Goal: Task Accomplishment & Management: Use online tool/utility

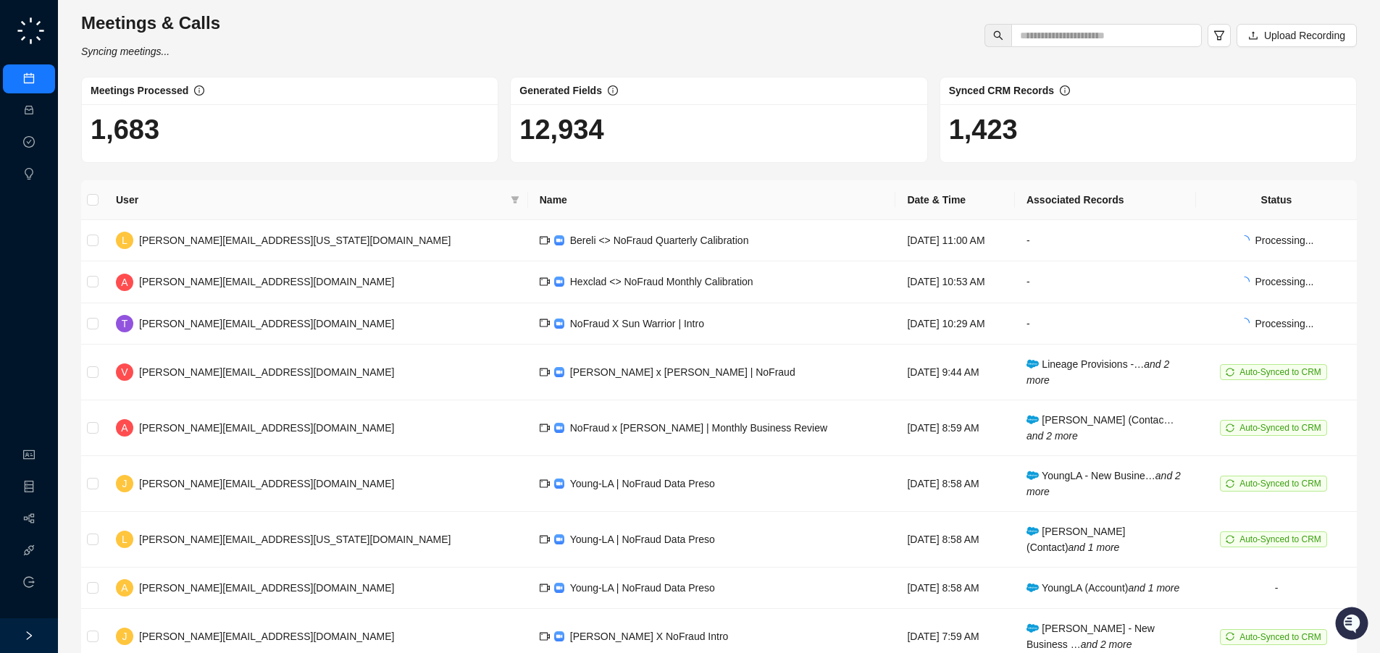
drag, startPoint x: 764, startPoint y: 33, endPoint x: 541, endPoint y: 55, distance: 224.1
click at [760, 35] on div "Meetings & Calls Syncing meetings... Upload Recording" at bounding box center [719, 36] width 1284 height 48
click at [42, 514] on link "Workflows" at bounding box center [65, 520] width 46 height 12
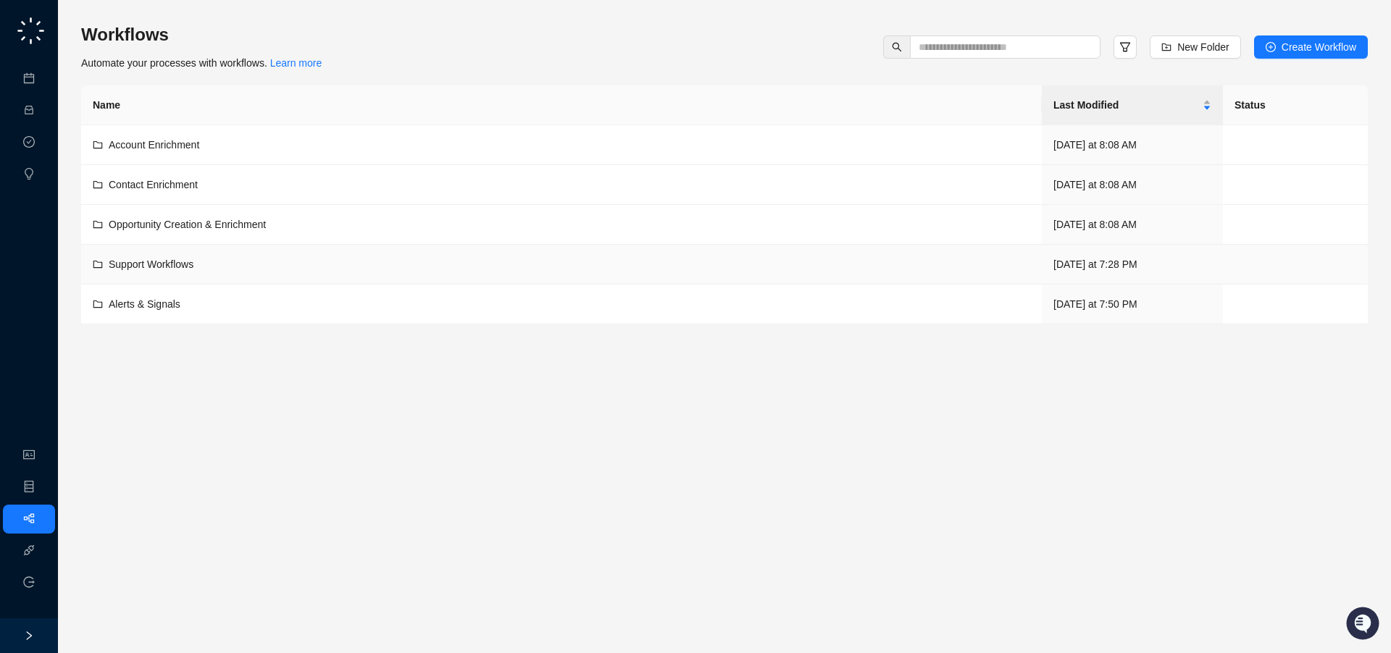
click at [454, 275] on td "Support Workflows" at bounding box center [561, 265] width 960 height 40
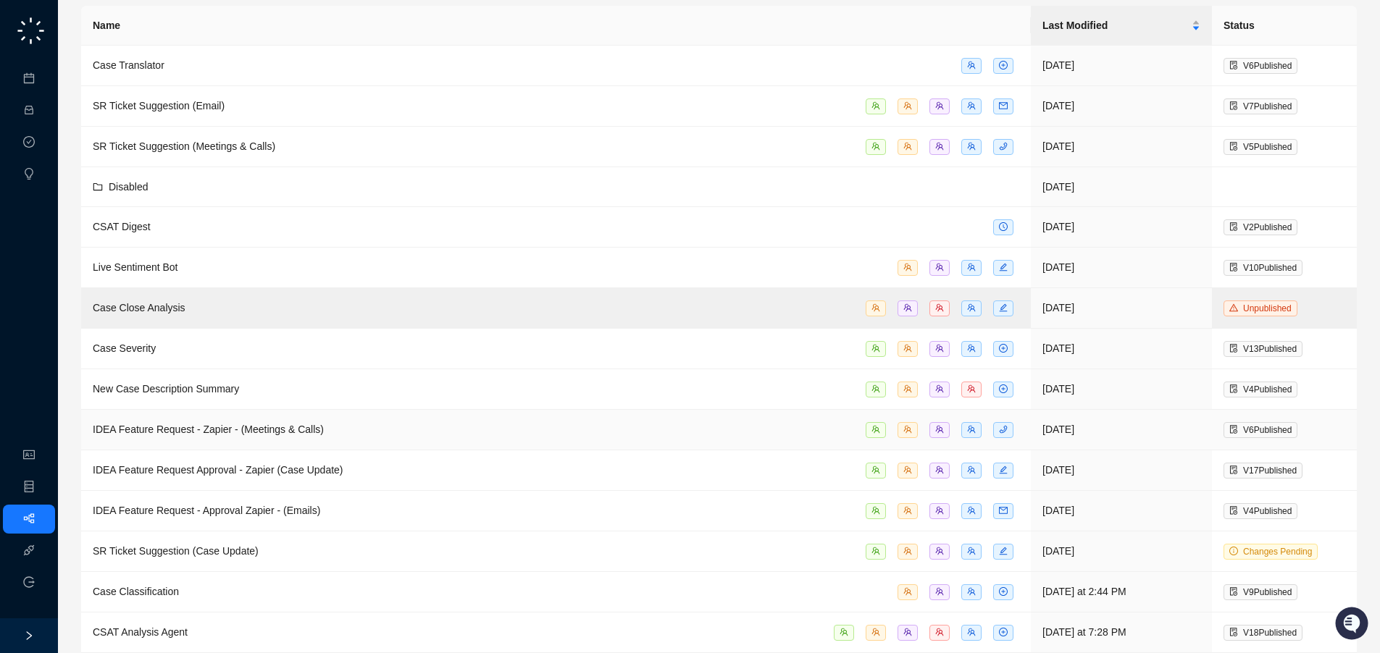
scroll to position [106, 0]
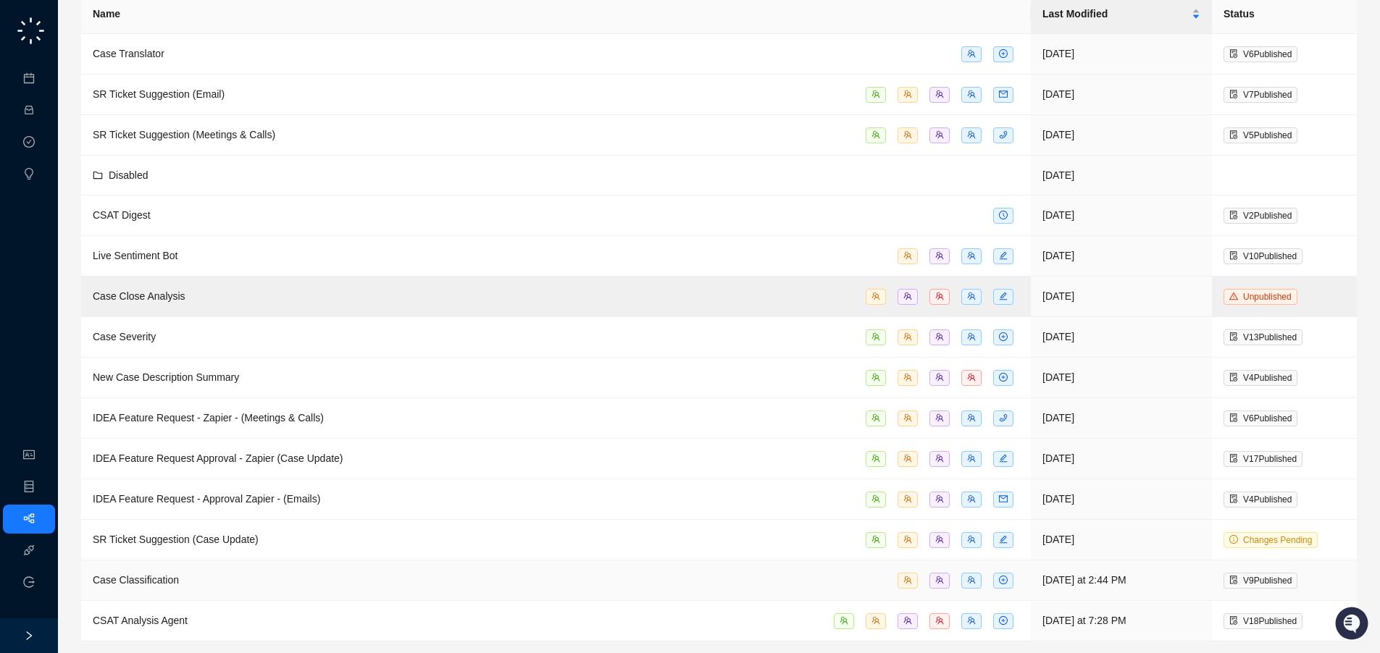
click at [320, 564] on td "Case Classification" at bounding box center [556, 581] width 950 height 41
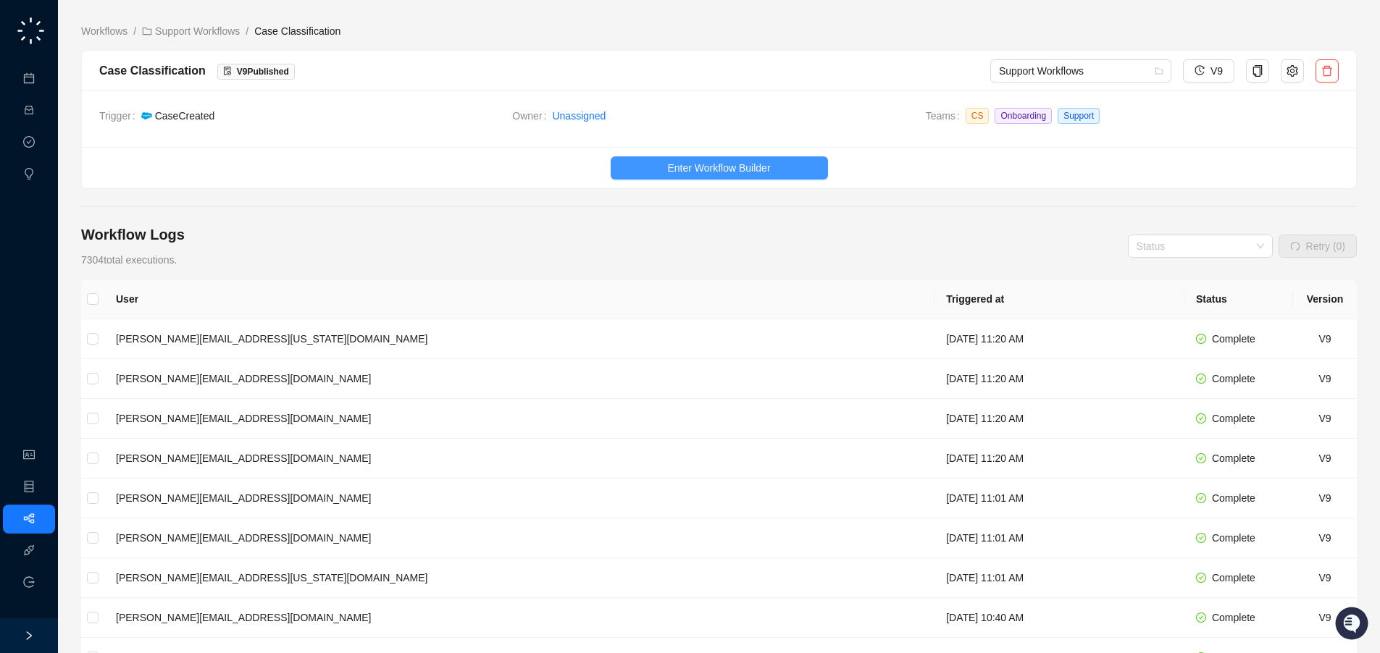
click at [740, 167] on span "Enter Workflow Builder" at bounding box center [718, 168] width 103 height 16
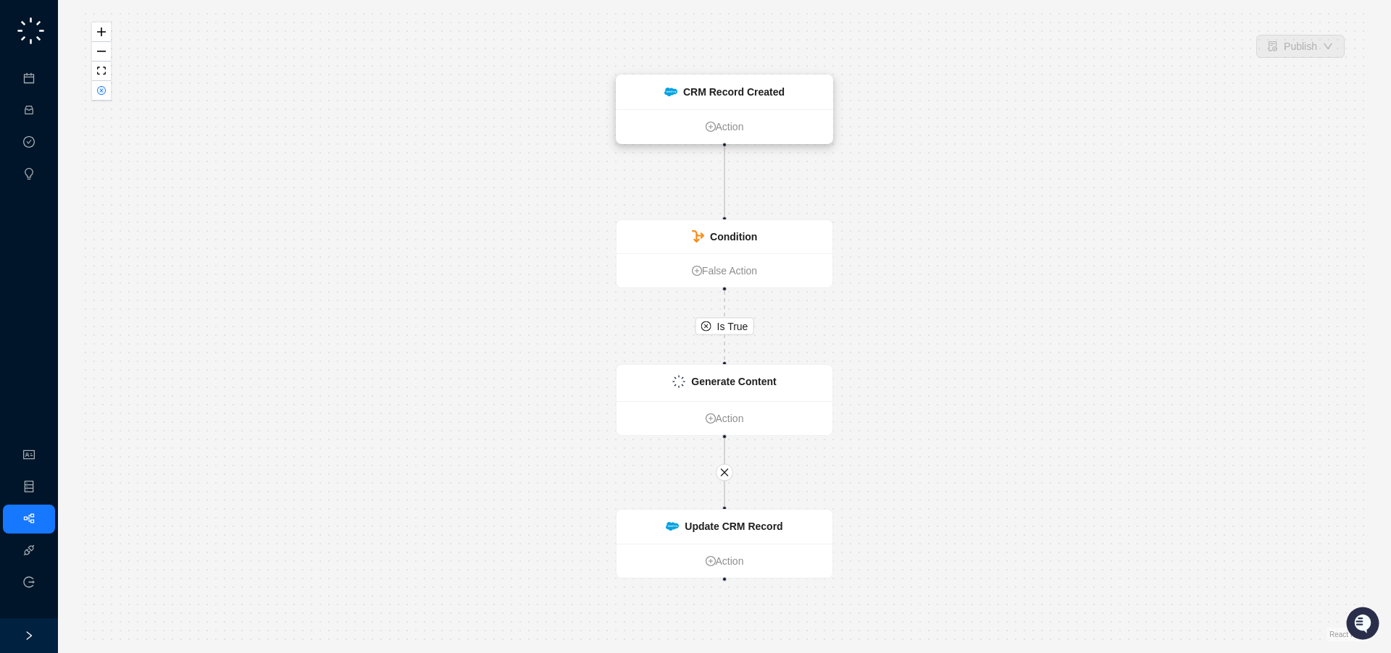
click at [790, 82] on div "CRM Record Created" at bounding box center [724, 92] width 216 height 34
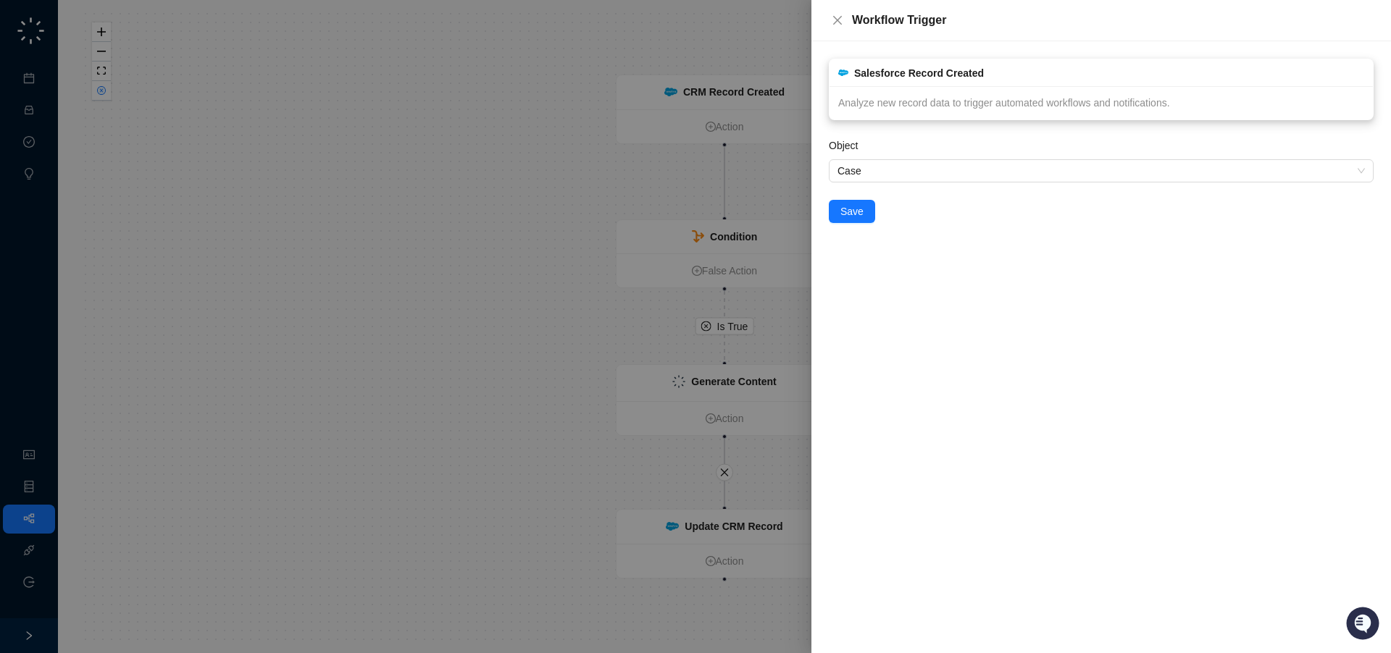
click at [968, 68] on div "Salesforce Record Created" at bounding box center [918, 73] width 135 height 16
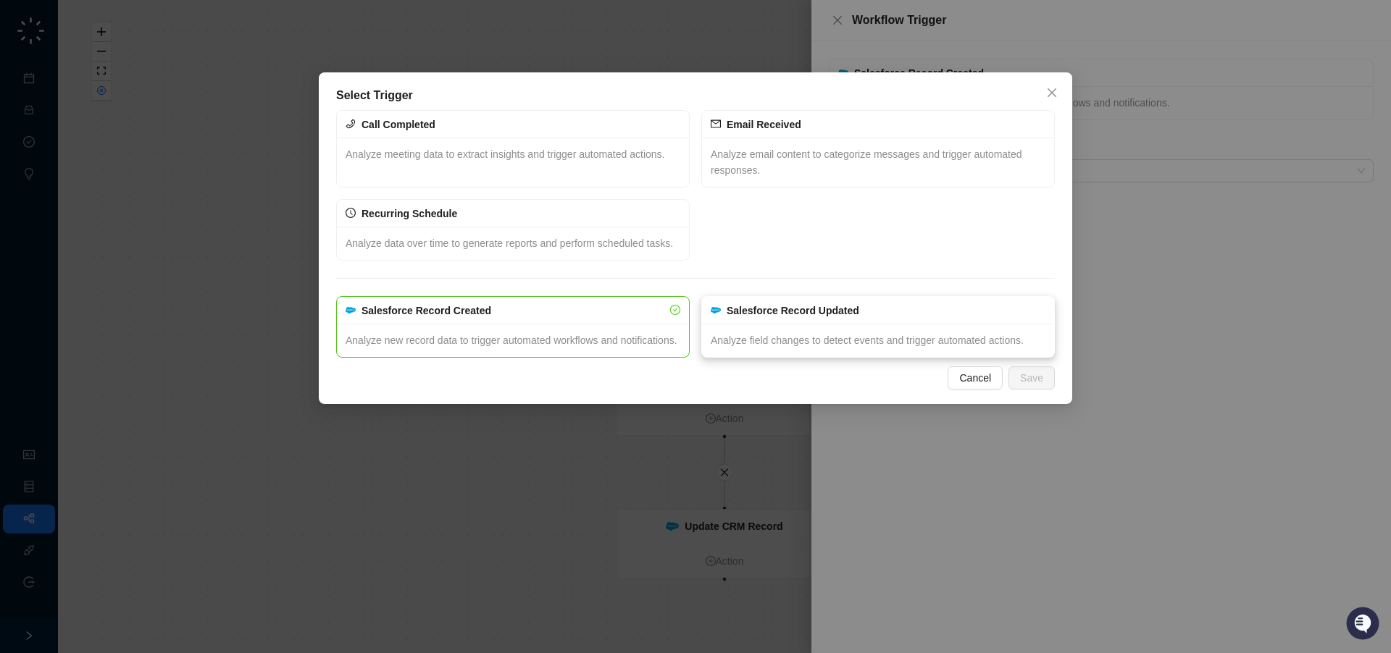
click at [834, 357] on div "Analyze field changes to detect events and trigger automated actions." at bounding box center [878, 340] width 352 height 33
click at [1053, 390] on button "Save" at bounding box center [1031, 378] width 46 height 23
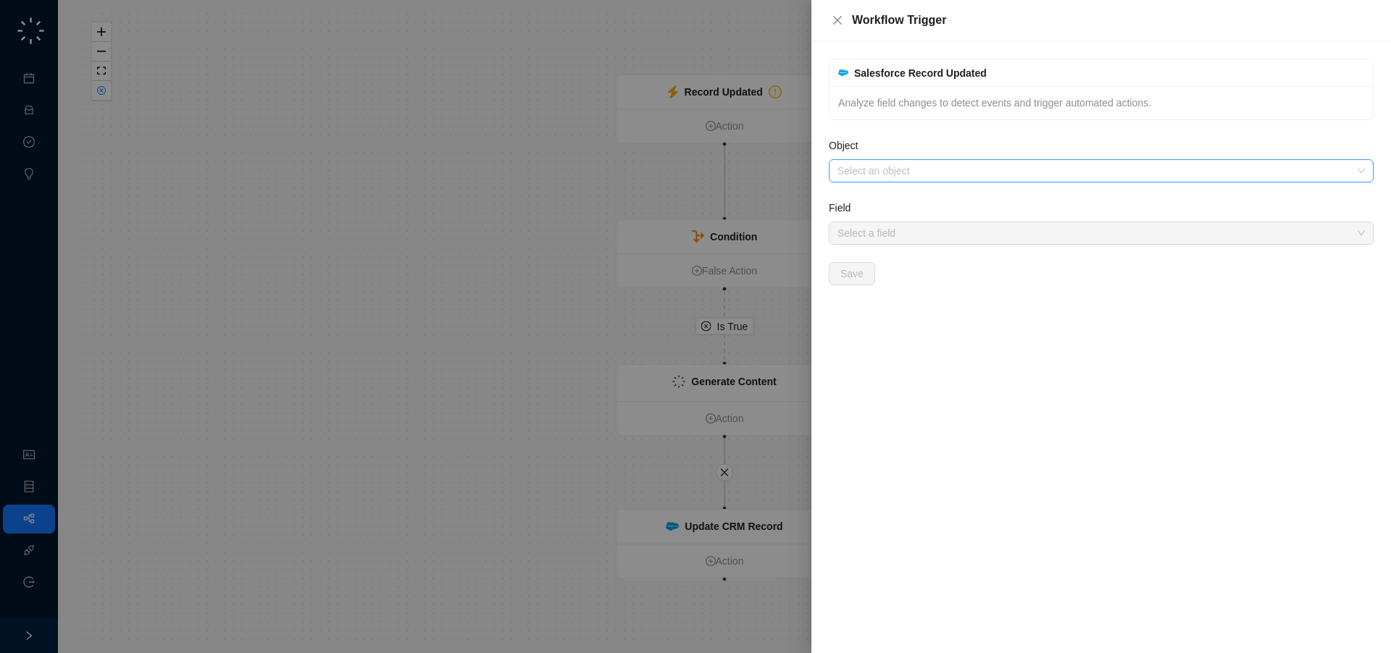
click at [933, 169] on input "Object" at bounding box center [1096, 171] width 519 height 22
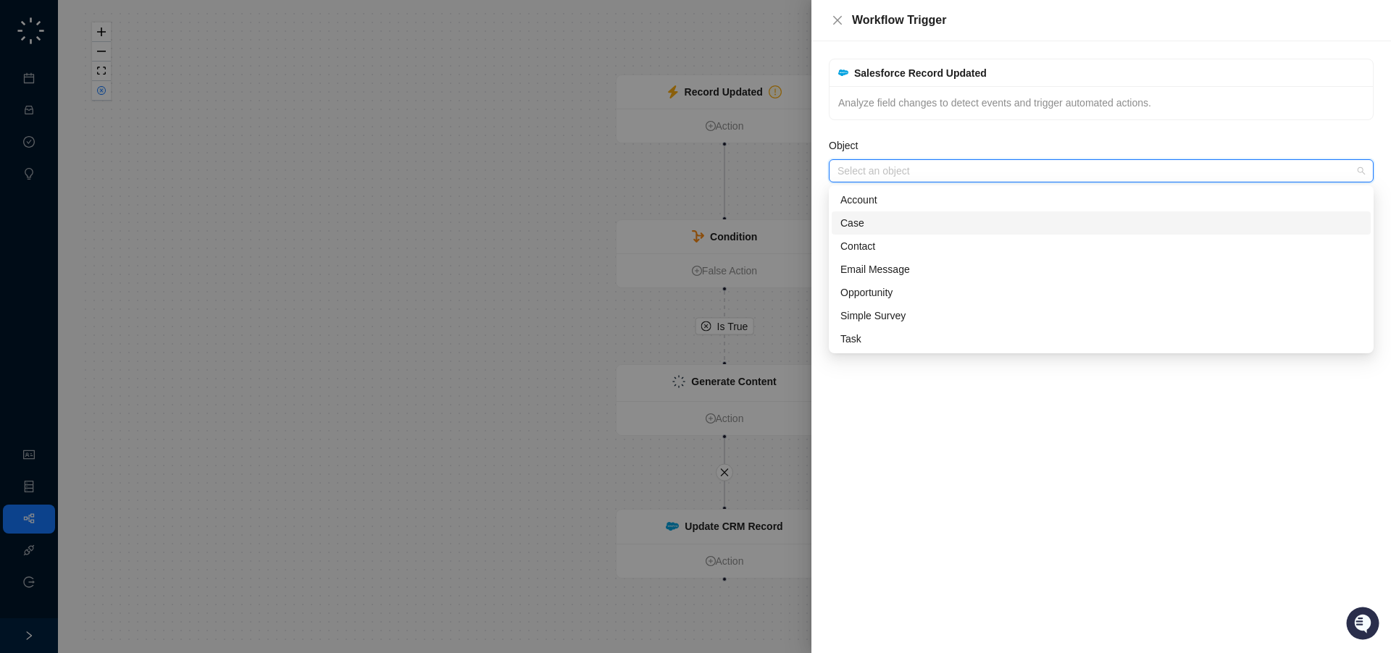
click at [897, 222] on div "Case" at bounding box center [1101, 223] width 522 height 16
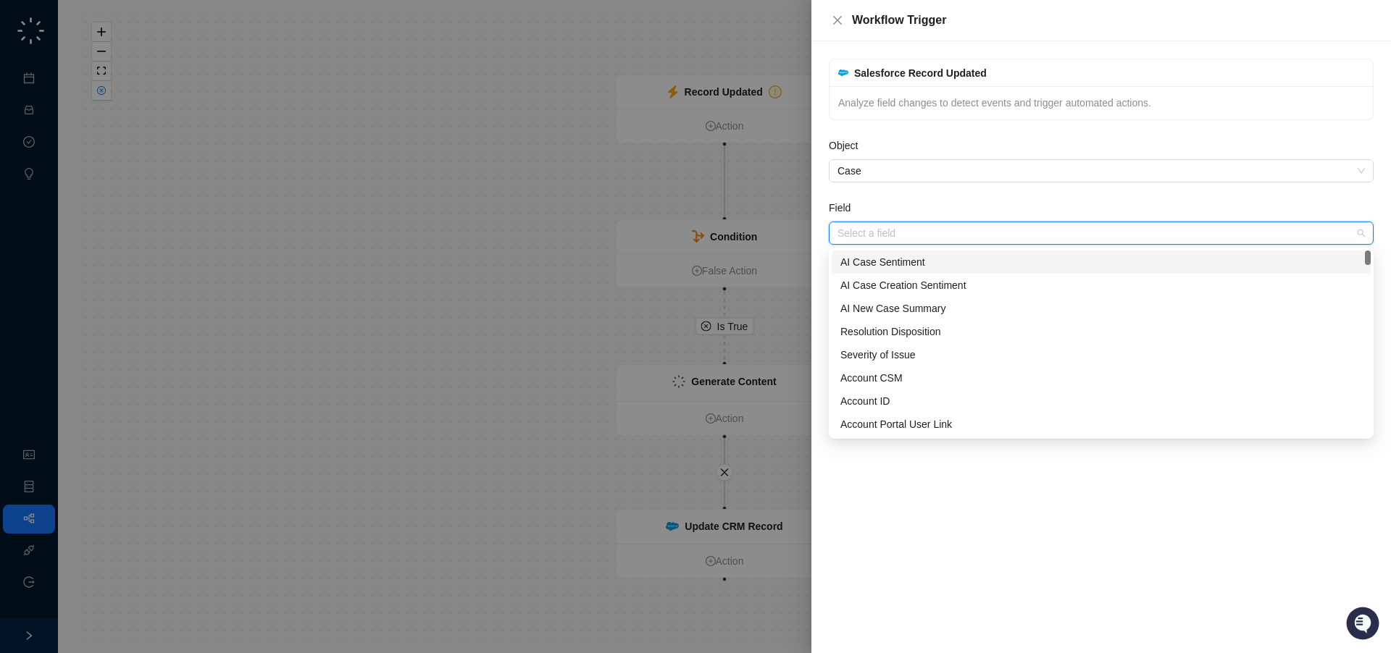
click at [897, 230] on input "Field" at bounding box center [1096, 233] width 519 height 22
type input "*"
type input "****"
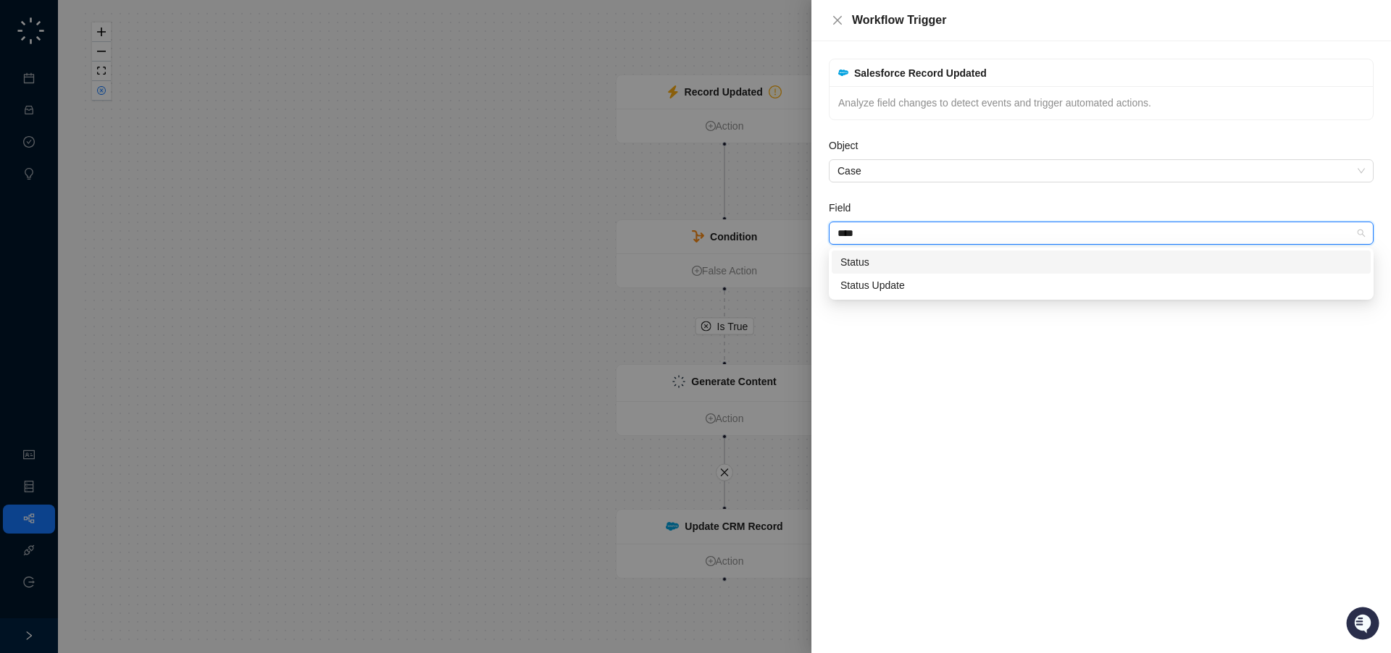
click at [884, 267] on div "Status" at bounding box center [1101, 262] width 522 height 16
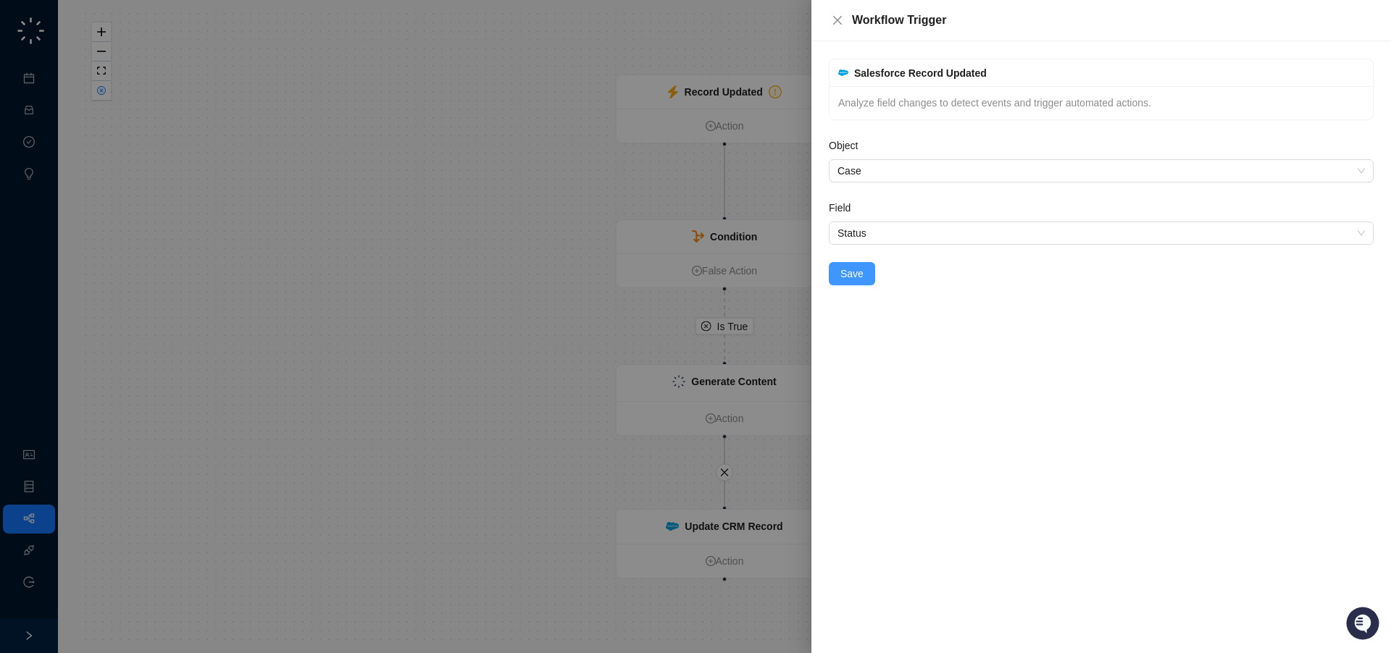
click at [858, 274] on span "Save" at bounding box center [851, 274] width 23 height 16
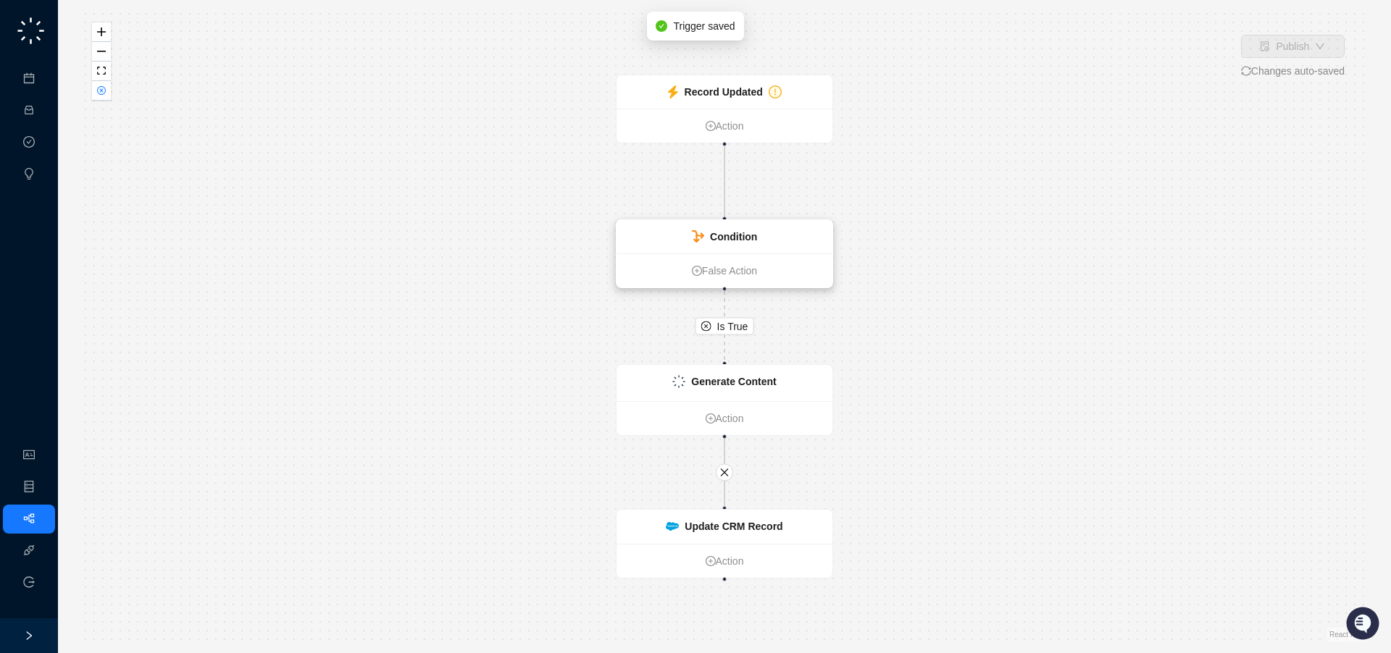
click at [803, 231] on div "Condition" at bounding box center [724, 236] width 216 height 33
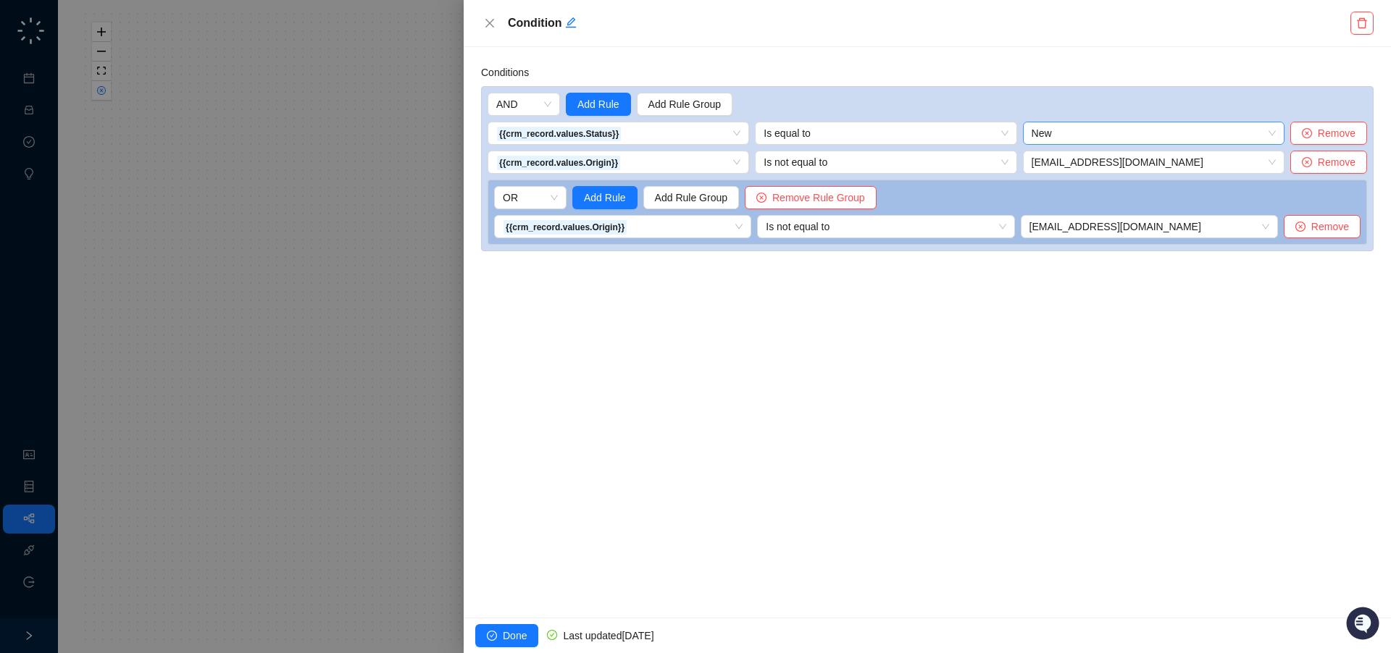
click at [1089, 135] on span "New" at bounding box center [1153, 133] width 244 height 22
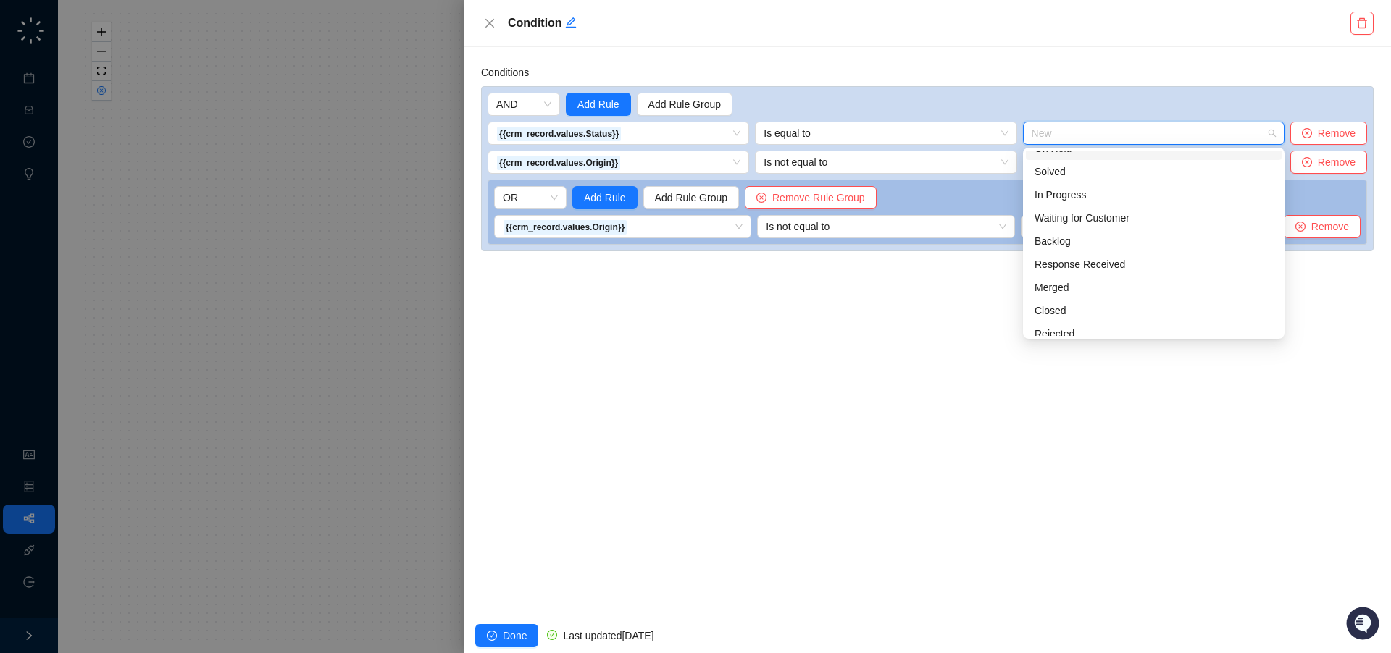
scroll to position [232, 0]
click at [1084, 297] on div "Closed" at bounding box center [1153, 301] width 238 height 16
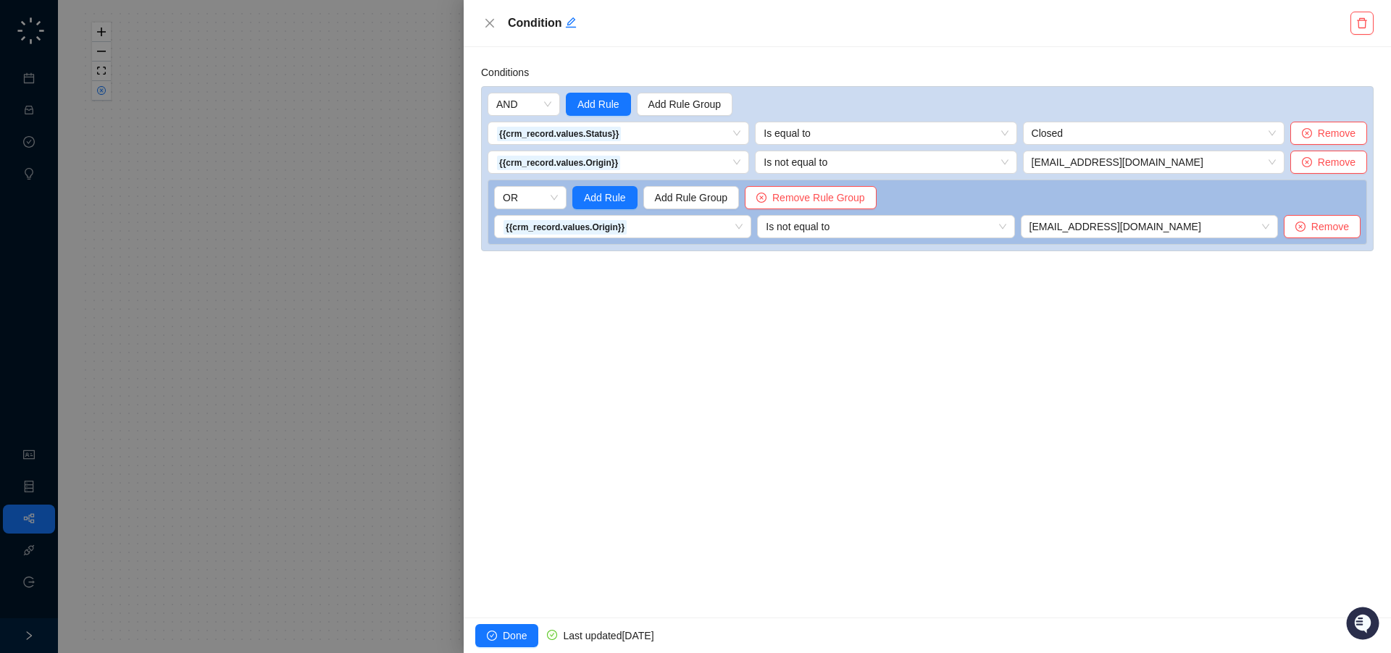
click at [979, 341] on div "Conditions AND Add Rule Add Rule Group {{crm_record.values.Status}} Is equal to…" at bounding box center [927, 332] width 927 height 571
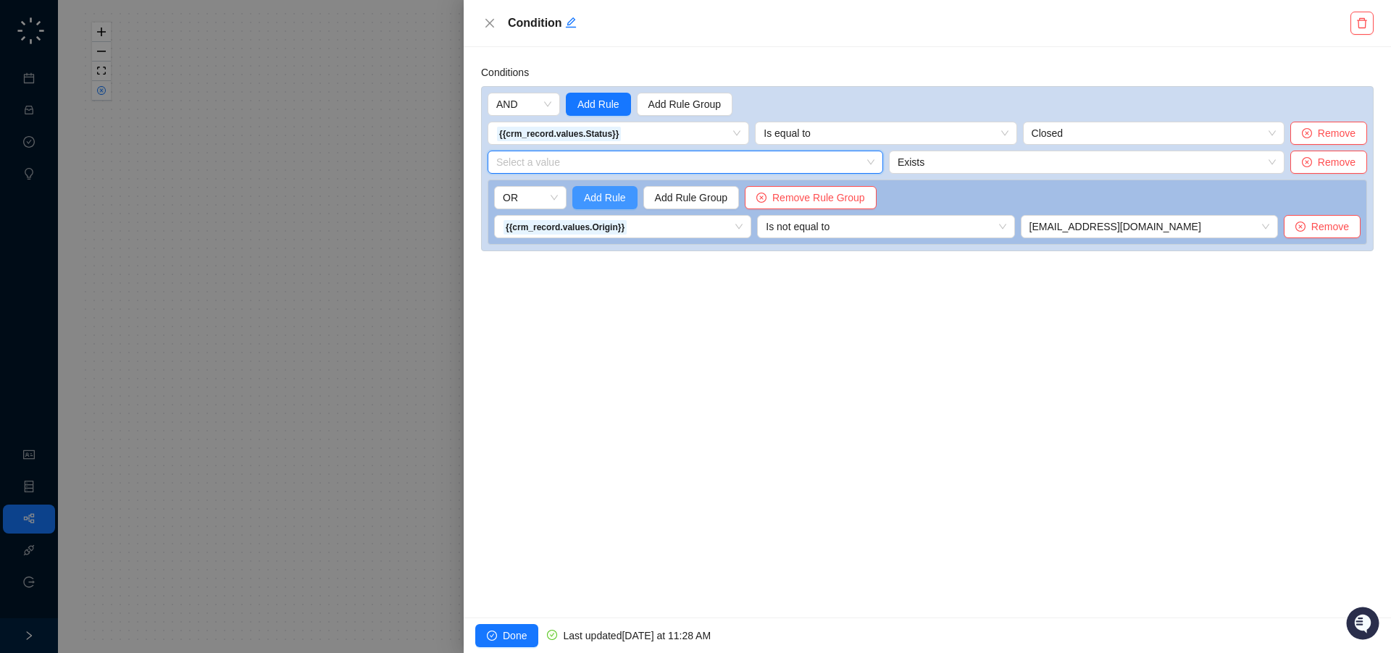
click at [612, 197] on span "Add Rule" at bounding box center [605, 198] width 42 height 16
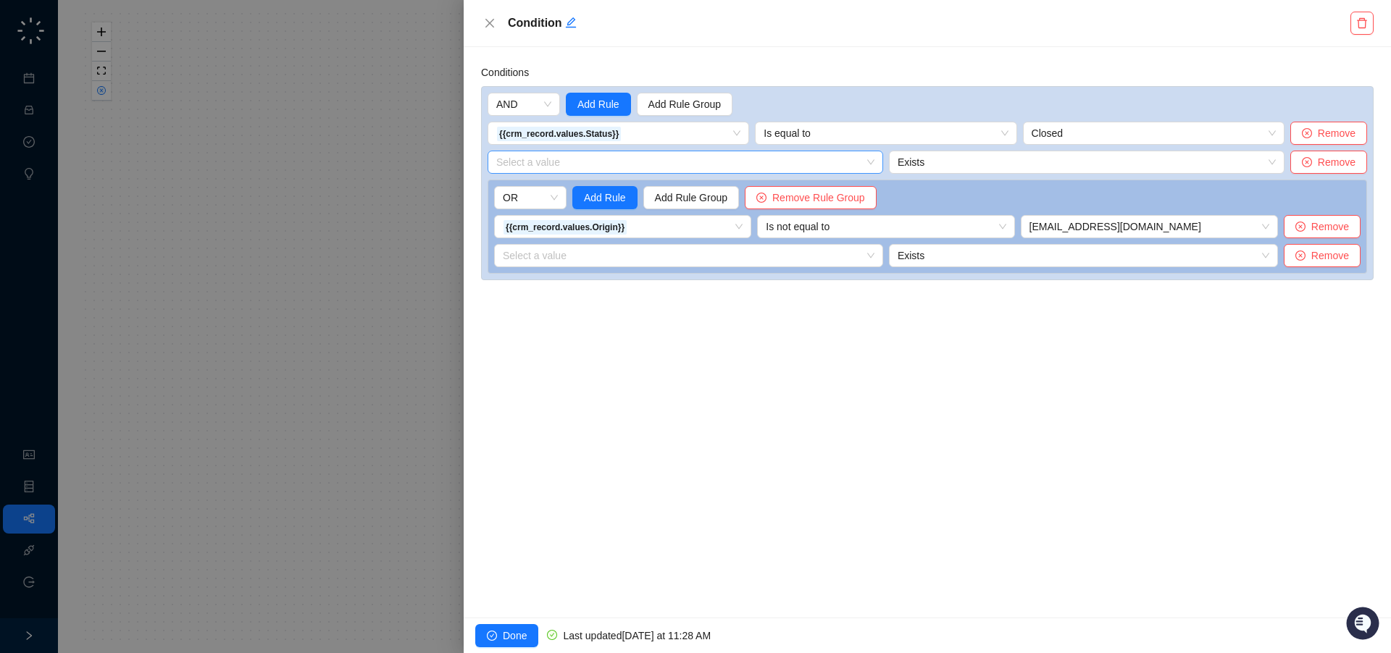
click at [574, 162] on input "search" at bounding box center [680, 162] width 369 height 22
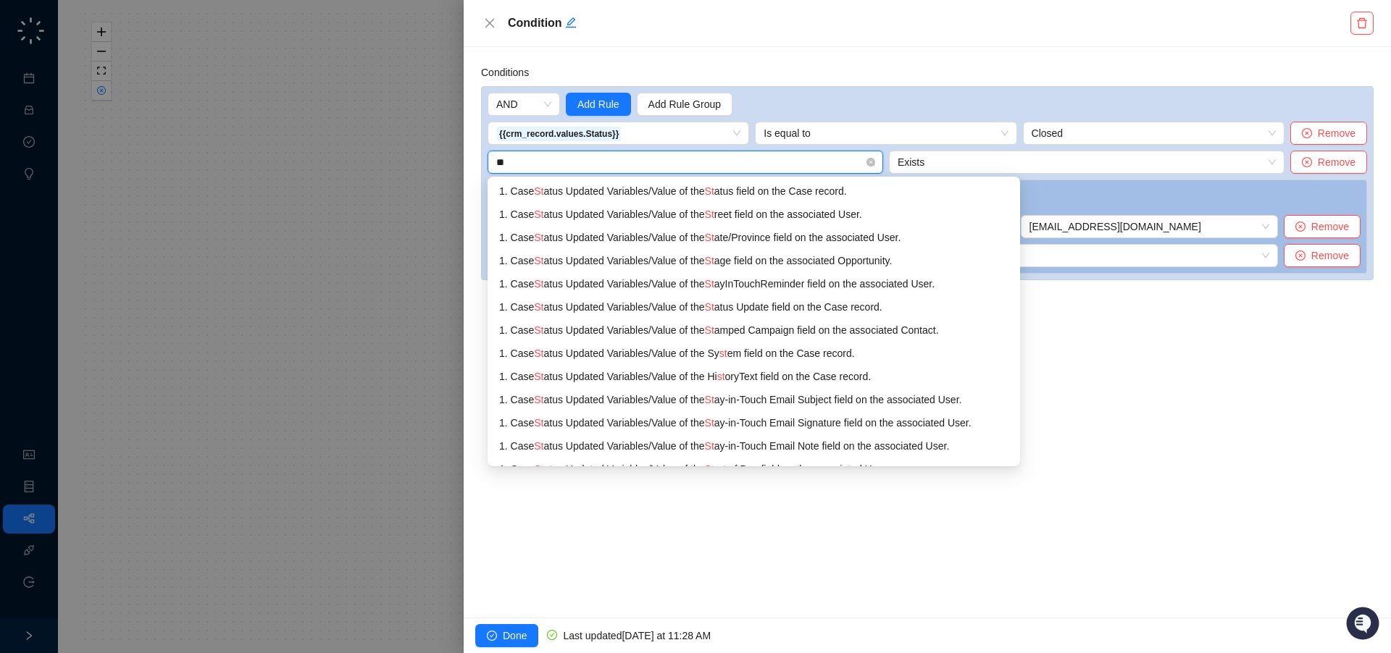
type input "*"
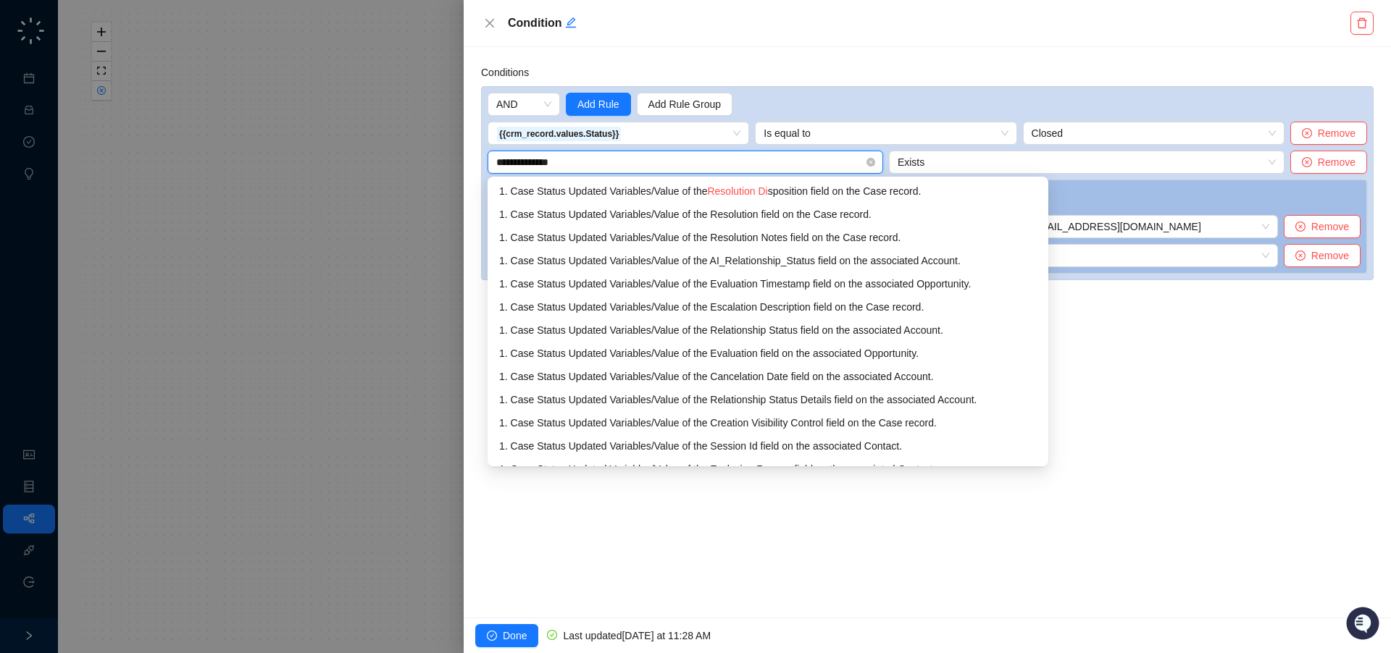
type input "**********"
click at [902, 194] on div "1. Case Status Updated Variables / Value of the Resolution Disp osition field o…" at bounding box center [763, 191] width 529 height 16
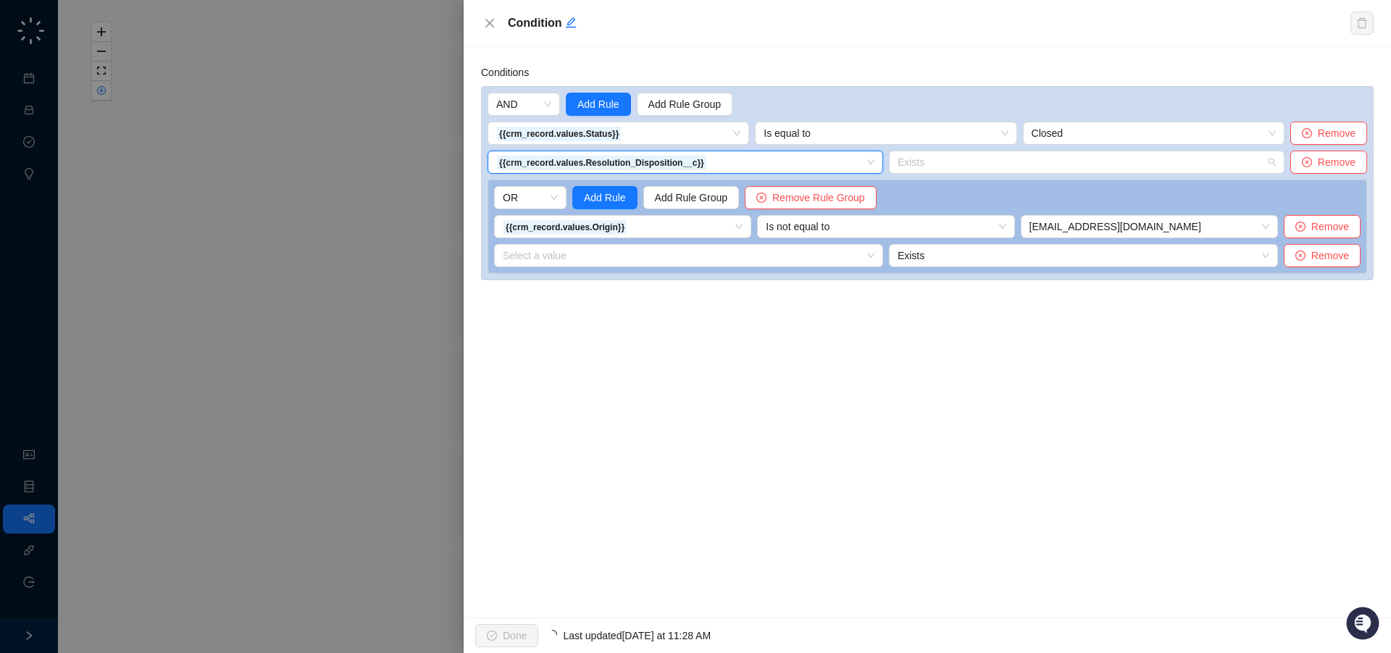
click at [1110, 164] on span "Exists" at bounding box center [1086, 162] width 378 height 22
drag, startPoint x: 972, startPoint y: 151, endPoint x: 959, endPoint y: 169, distance: 22.3
click at [971, 151] on span "Exists" at bounding box center [1086, 162] width 378 height 22
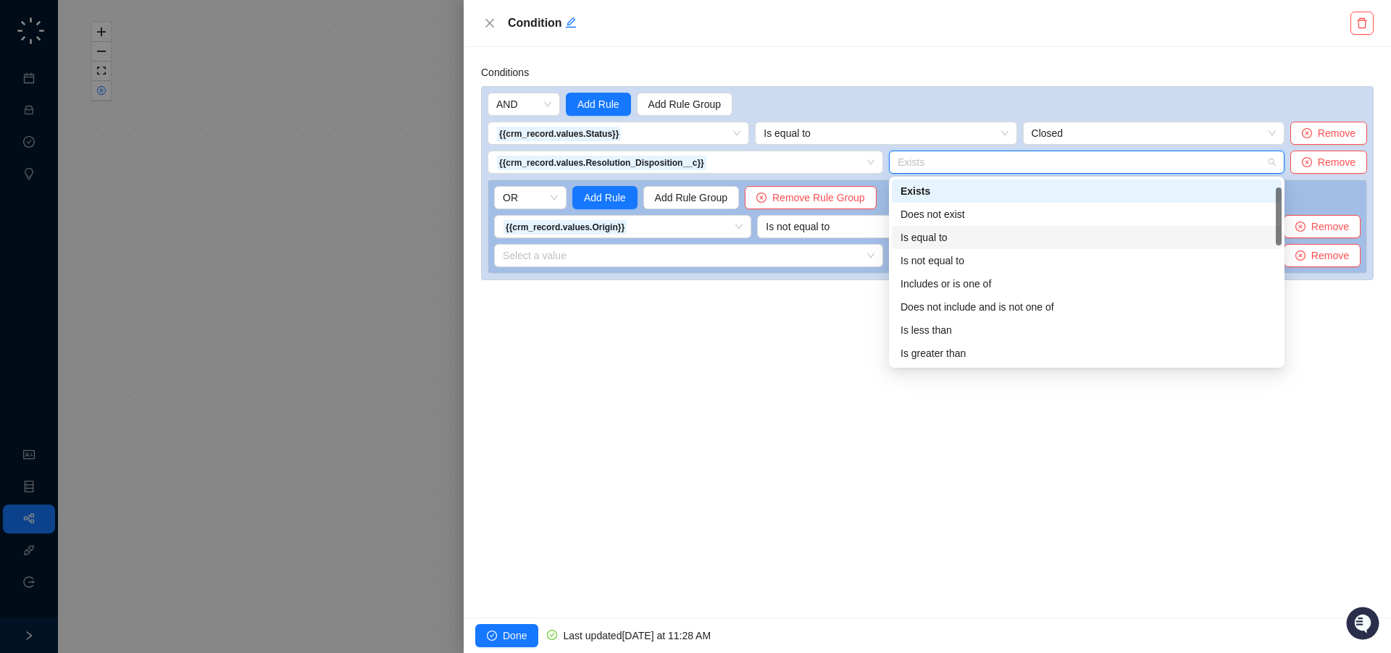
scroll to position [3, 0]
click at [982, 211] on div "Does not exist" at bounding box center [1086, 212] width 372 height 16
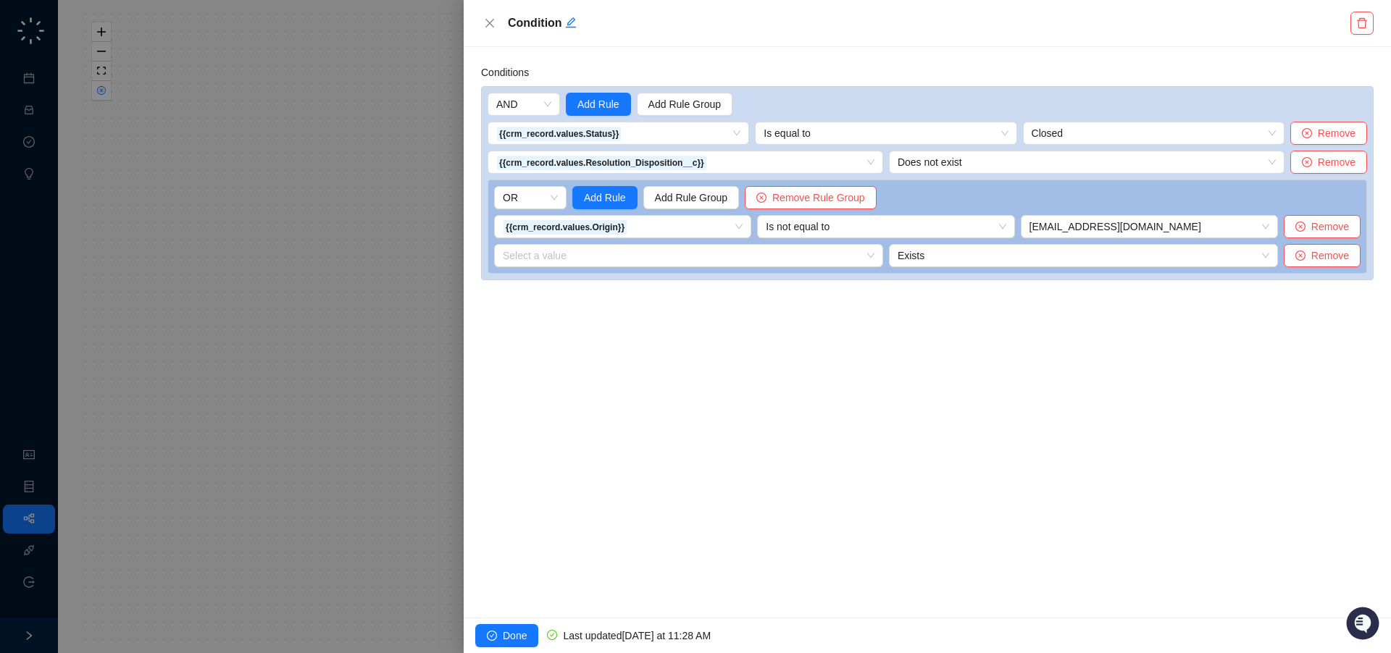
click at [1022, 383] on div "Conditions AND Add Rule Add Rule Group {{crm_record.values.Status}} Is equal to…" at bounding box center [927, 332] width 927 height 571
click at [681, 227] on span "{{crm_record.values.Origin}}" at bounding box center [623, 227] width 240 height 22
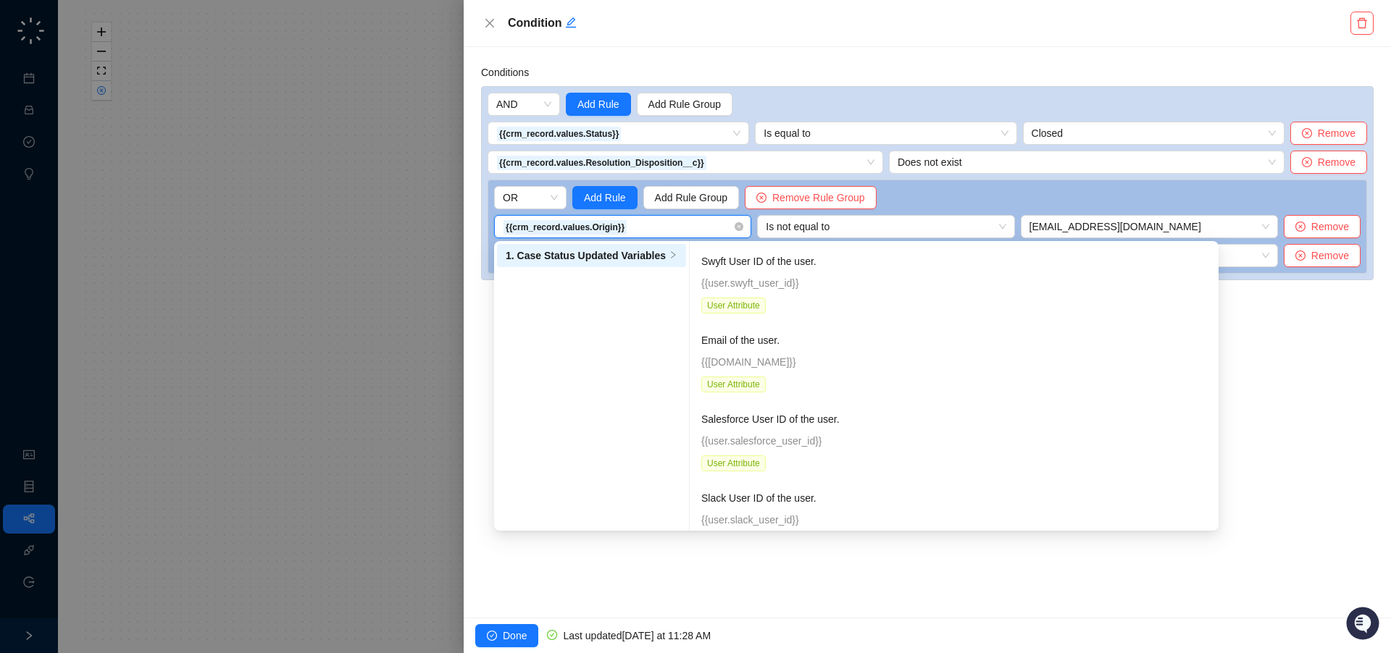
scroll to position [98745, 0]
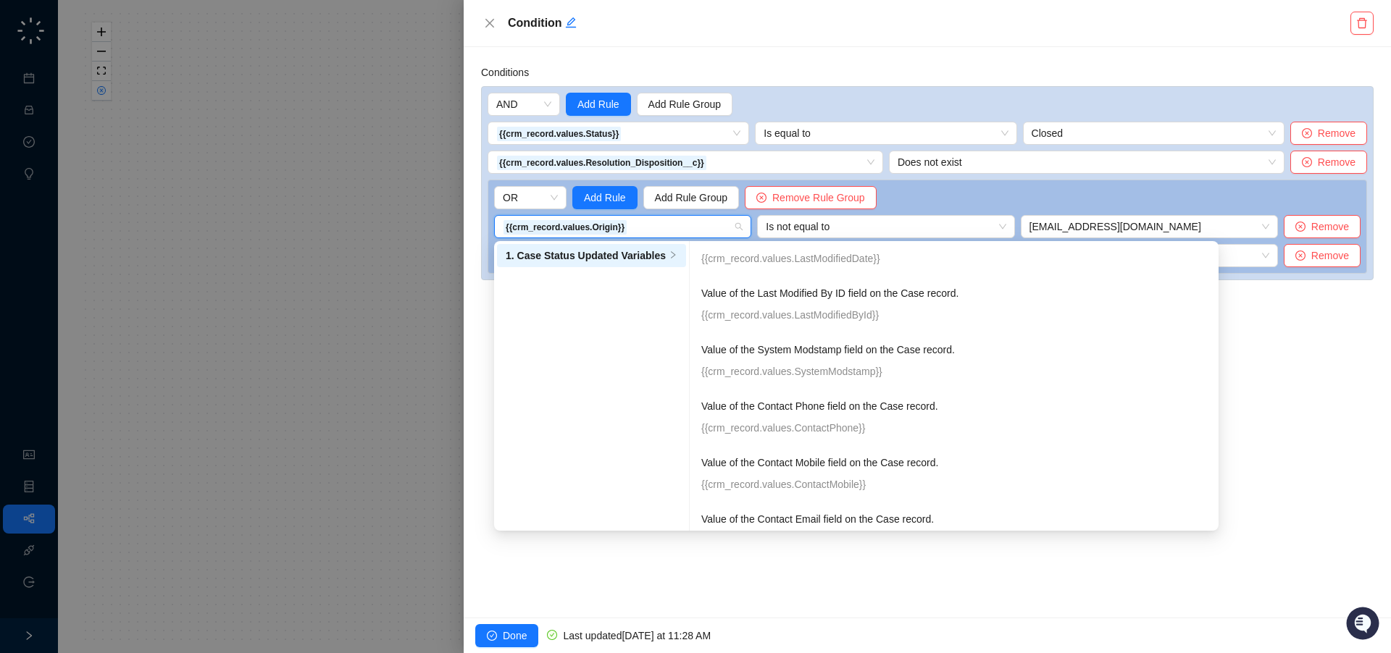
drag, startPoint x: 929, startPoint y: 585, endPoint x: 912, endPoint y: 568, distance: 24.1
click at [928, 584] on div "Conditions AND Add Rule Add Rule Group {{crm_record.values.Status}} Is equal to…" at bounding box center [927, 332] width 927 height 571
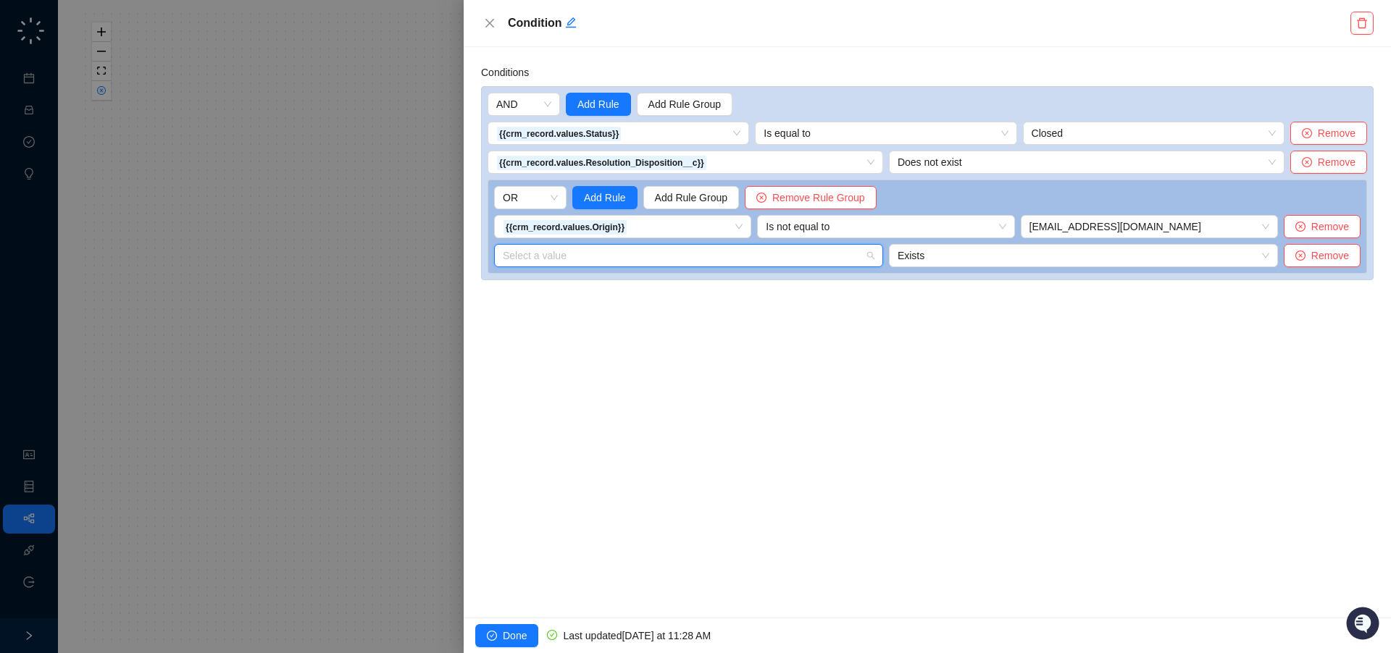
click at [716, 249] on input "search" at bounding box center [684, 256] width 363 height 22
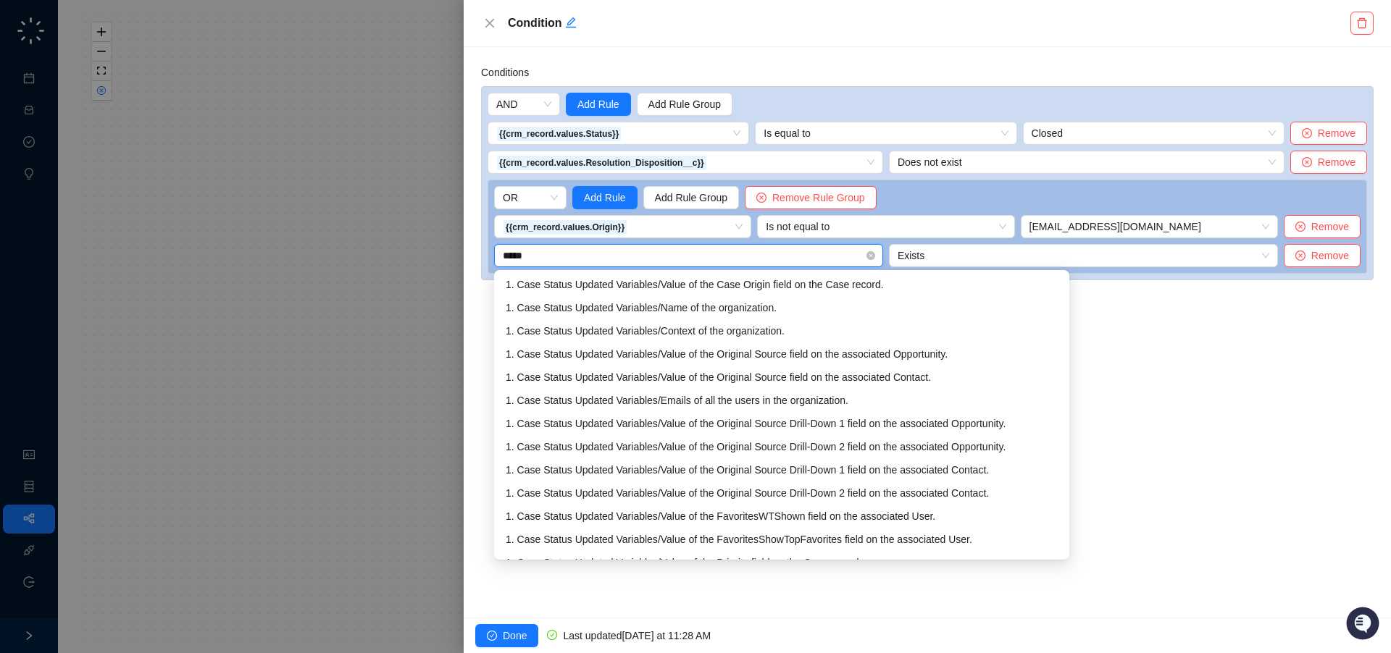
type input "******"
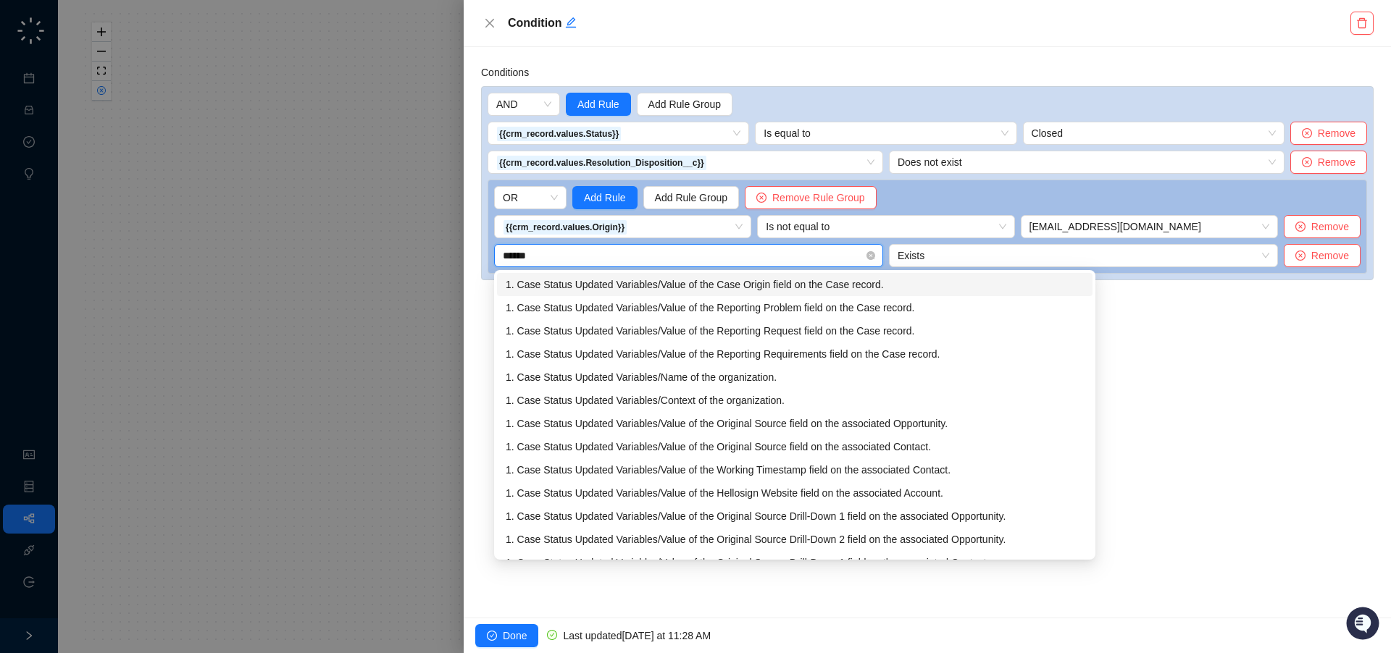
click at [742, 288] on div "1. Case Status Updated Variables / Value of the Case Origin field on the Case r…" at bounding box center [795, 285] width 578 height 16
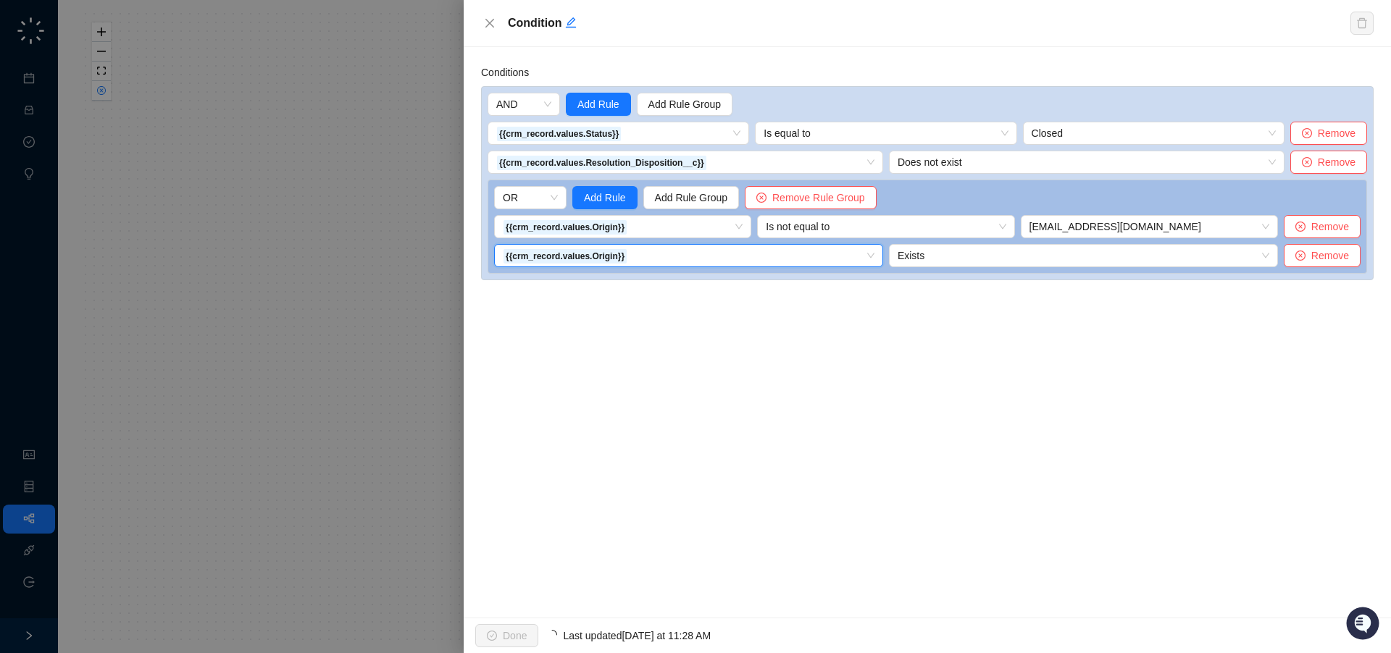
click at [1022, 258] on span "Exists" at bounding box center [1083, 256] width 372 height 22
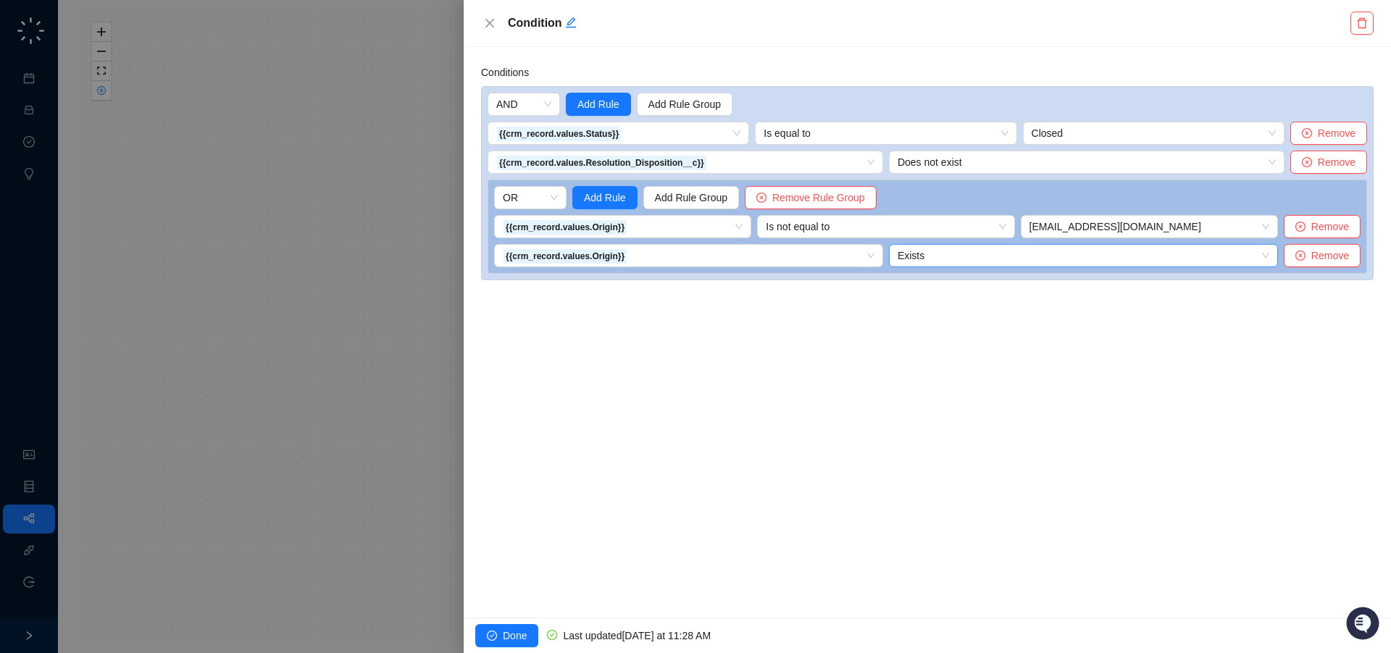
click at [976, 261] on span "Exists" at bounding box center [1083, 256] width 372 height 22
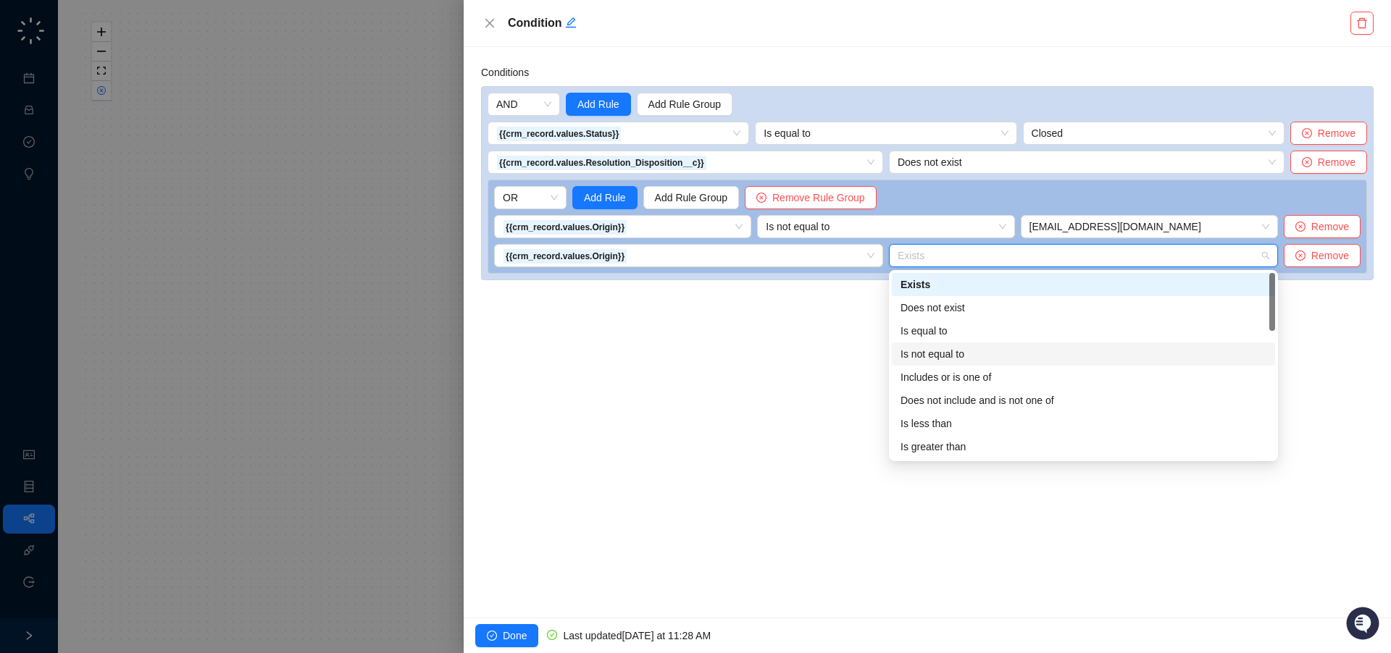
click at [963, 353] on div "Is not equal to" at bounding box center [1083, 354] width 366 height 16
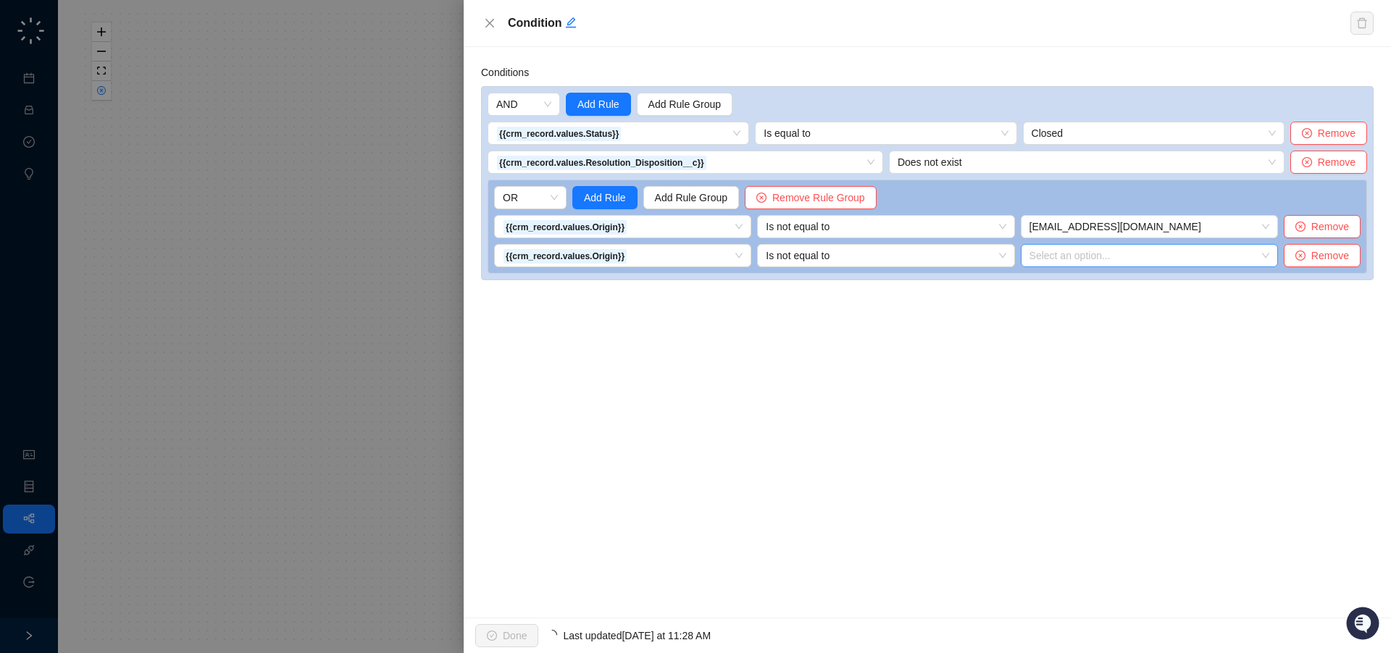
click at [1128, 264] on input "search" at bounding box center [1144, 256] width 231 height 22
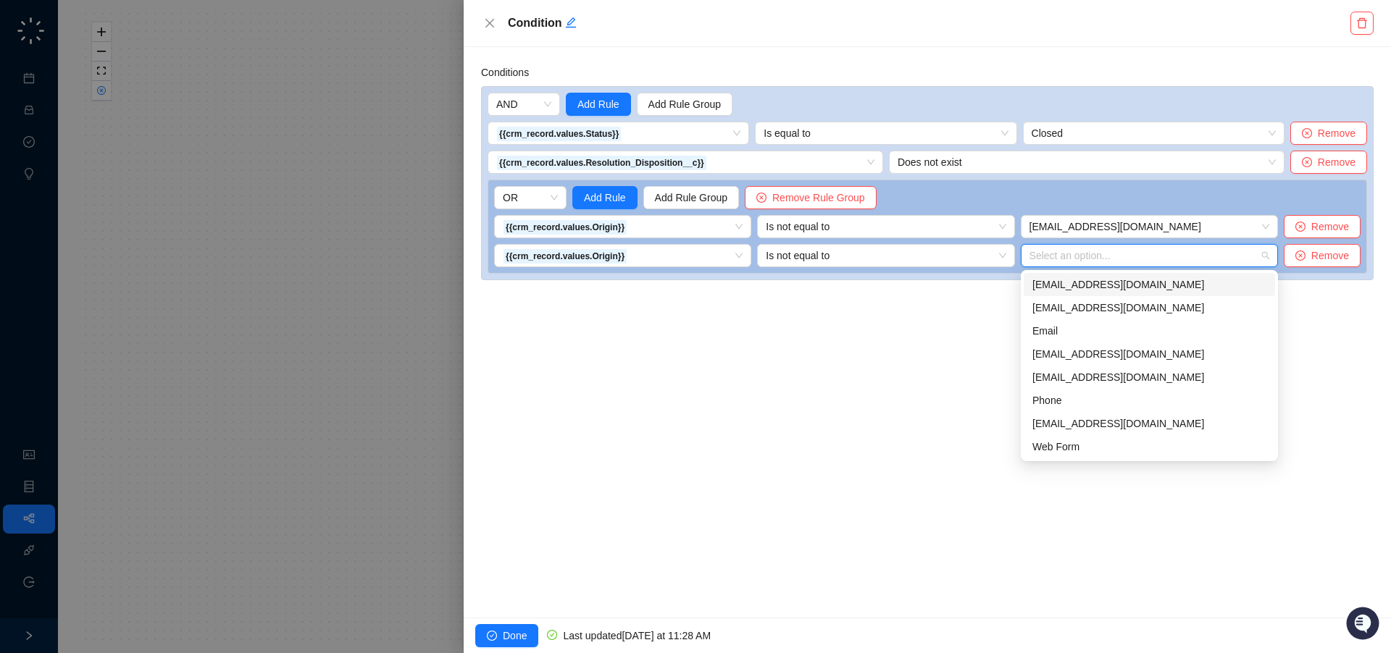
click at [1123, 293] on div "alert@nofraud.com" at bounding box center [1148, 284] width 251 height 23
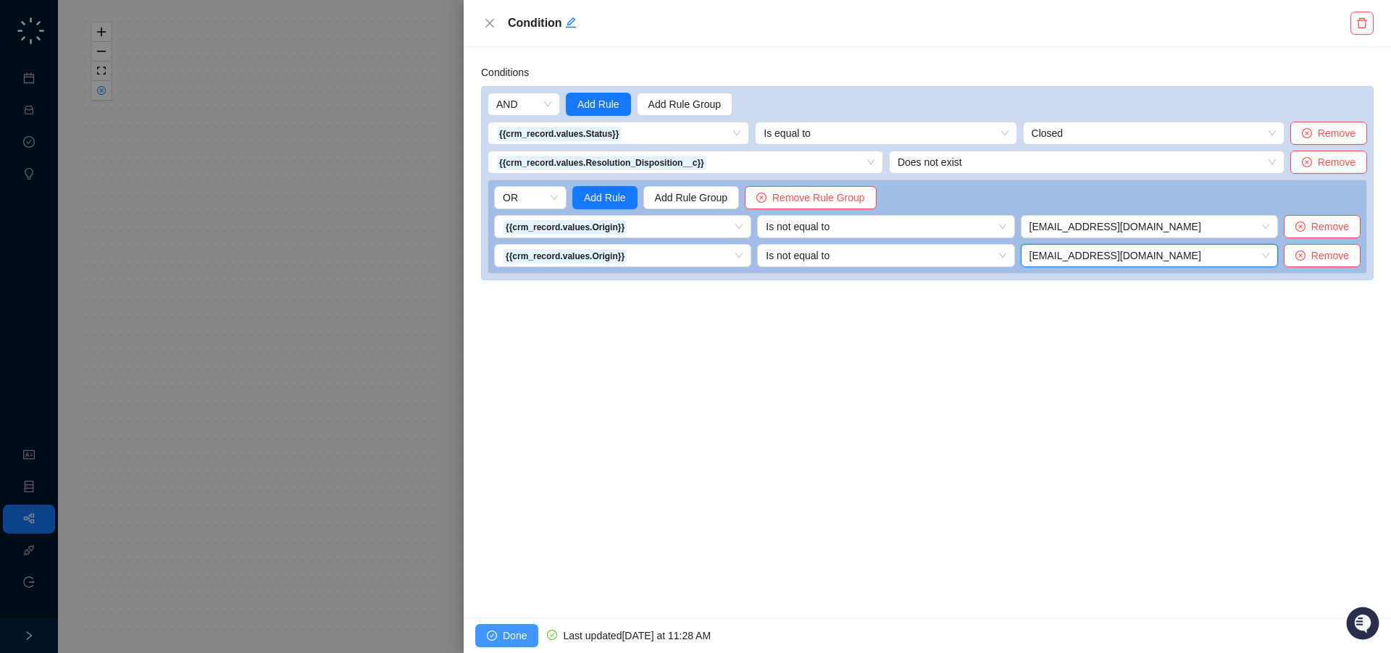
click at [511, 635] on span "Done" at bounding box center [515, 636] width 24 height 16
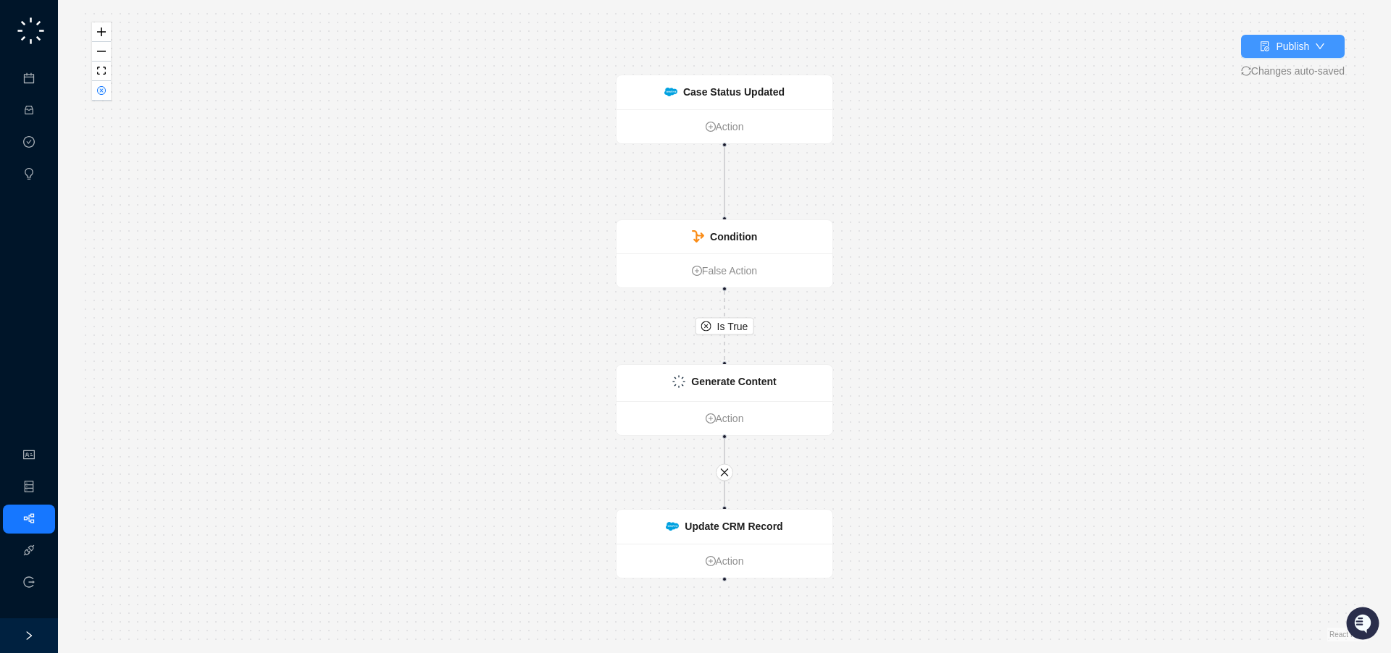
click at [1307, 43] on button "Publish" at bounding box center [1293, 46] width 104 height 23
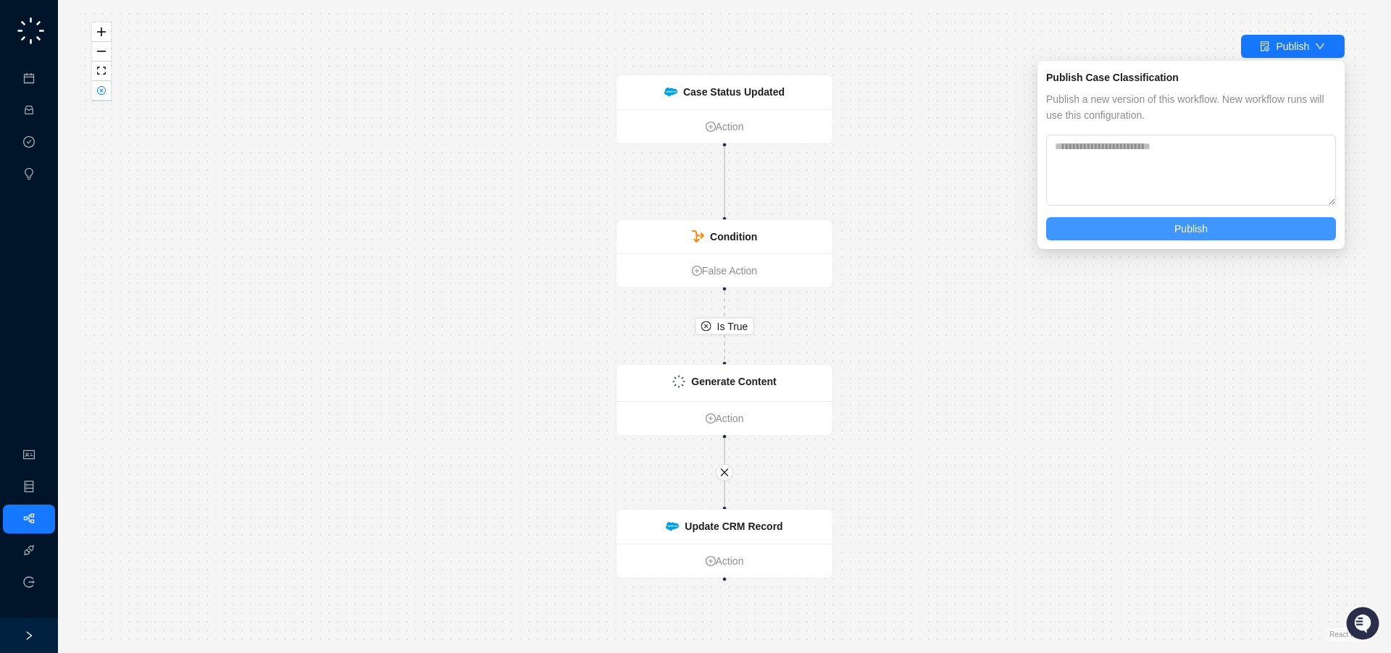
click at [1197, 233] on span "Publish" at bounding box center [1190, 229] width 33 height 16
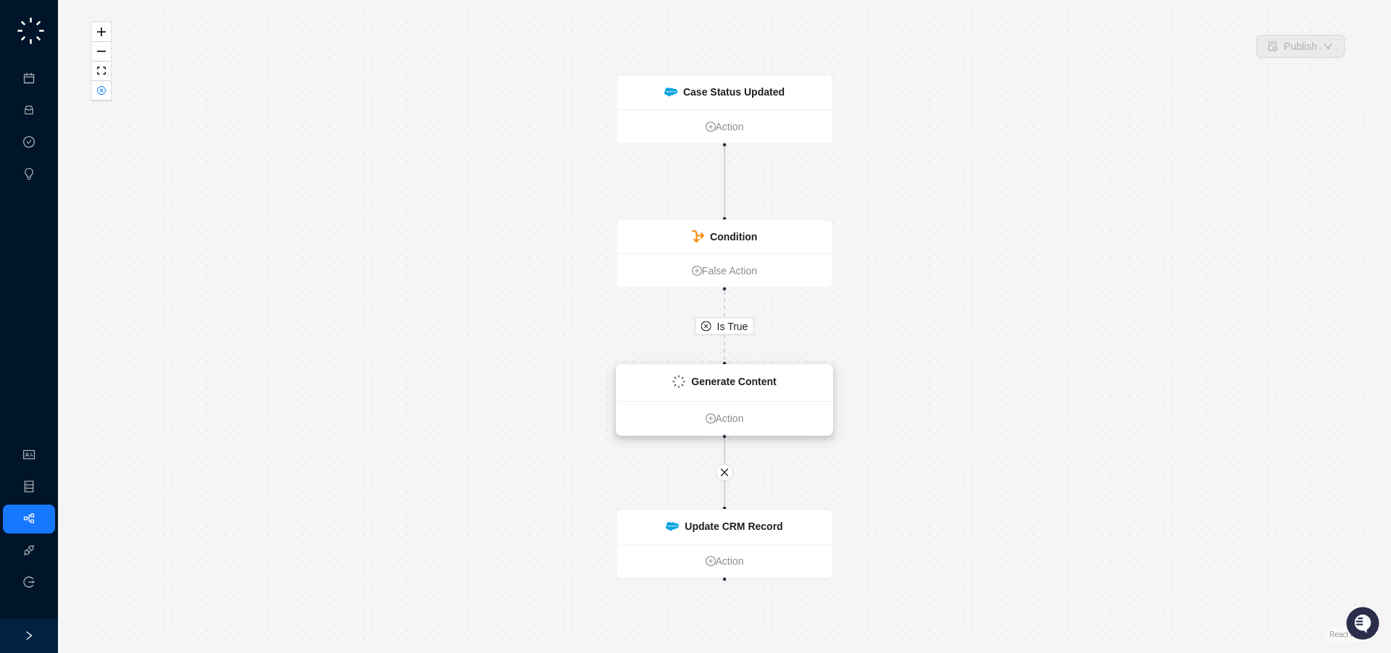
click at [750, 385] on strong "Generate Content" at bounding box center [733, 382] width 85 height 12
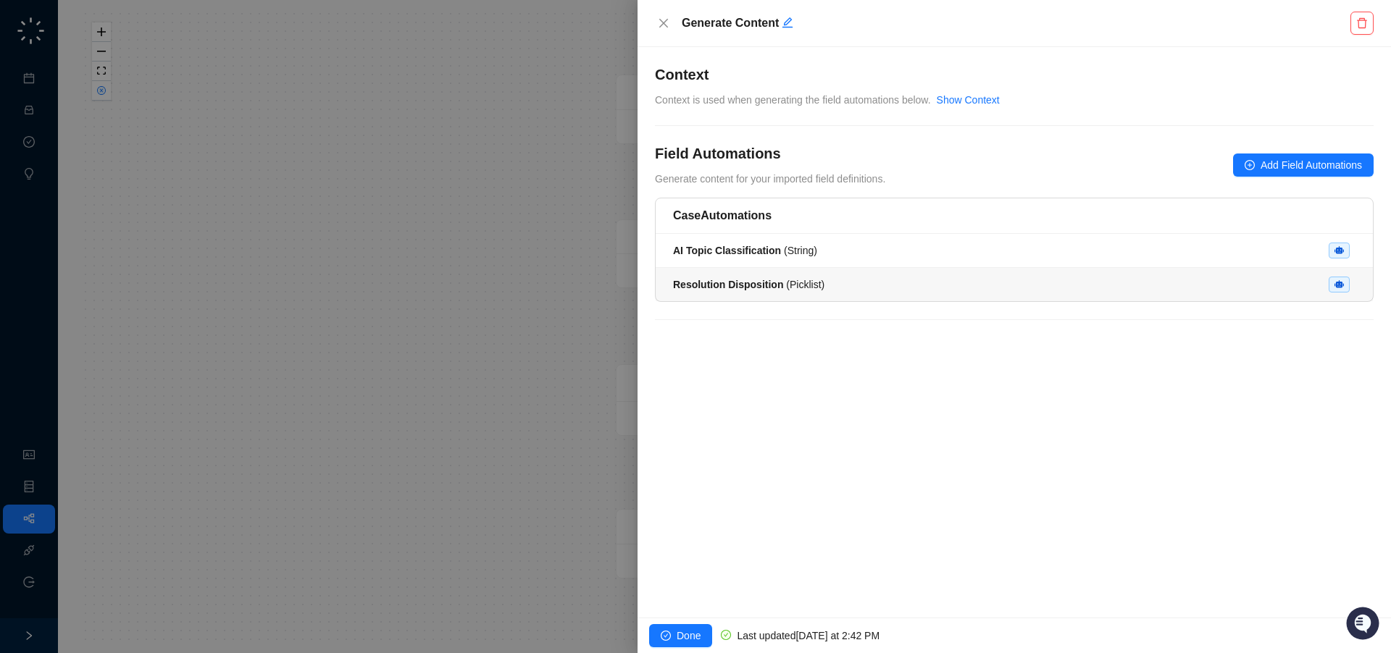
click at [800, 284] on span "Resolution Disposition ( Picklist )" at bounding box center [748, 285] width 151 height 12
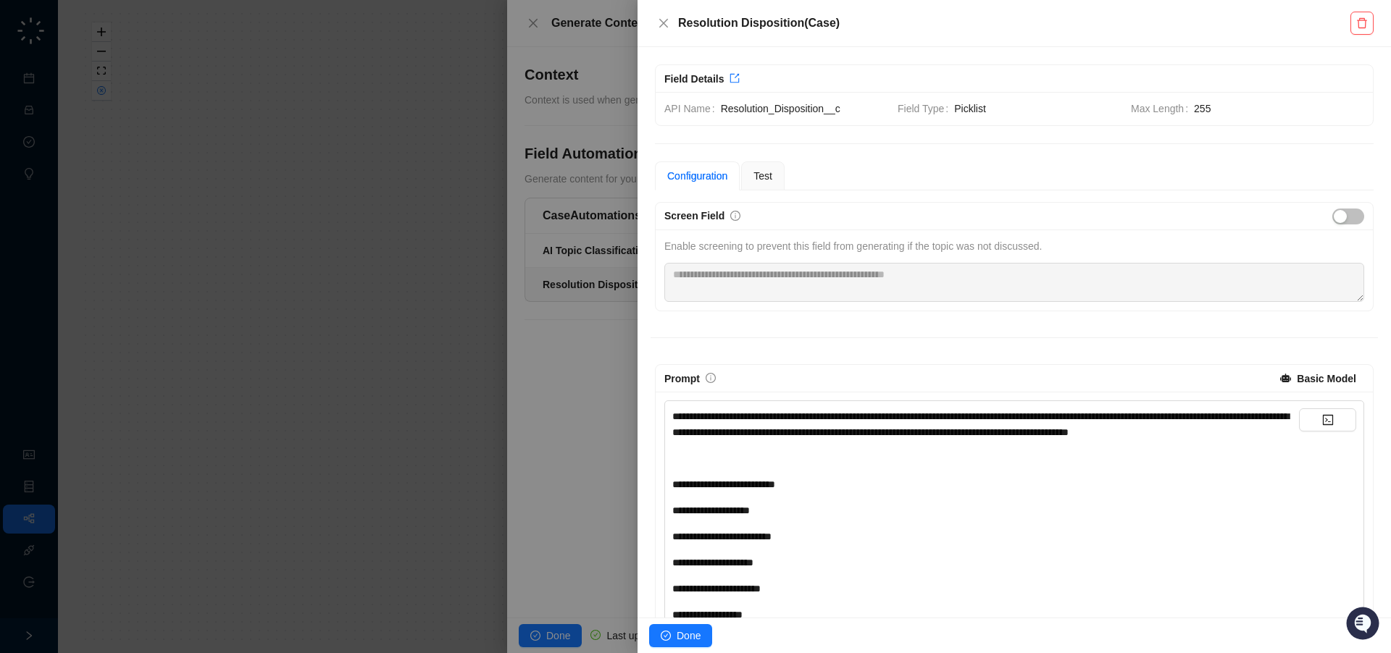
click at [855, 440] on div "**********" at bounding box center [985, 425] width 627 height 32
click at [1107, 440] on div "**********" at bounding box center [985, 425] width 627 height 32
click at [698, 466] on div "﻿" at bounding box center [985, 459] width 627 height 16
click at [709, 432] on span "**********" at bounding box center [980, 424] width 616 height 26
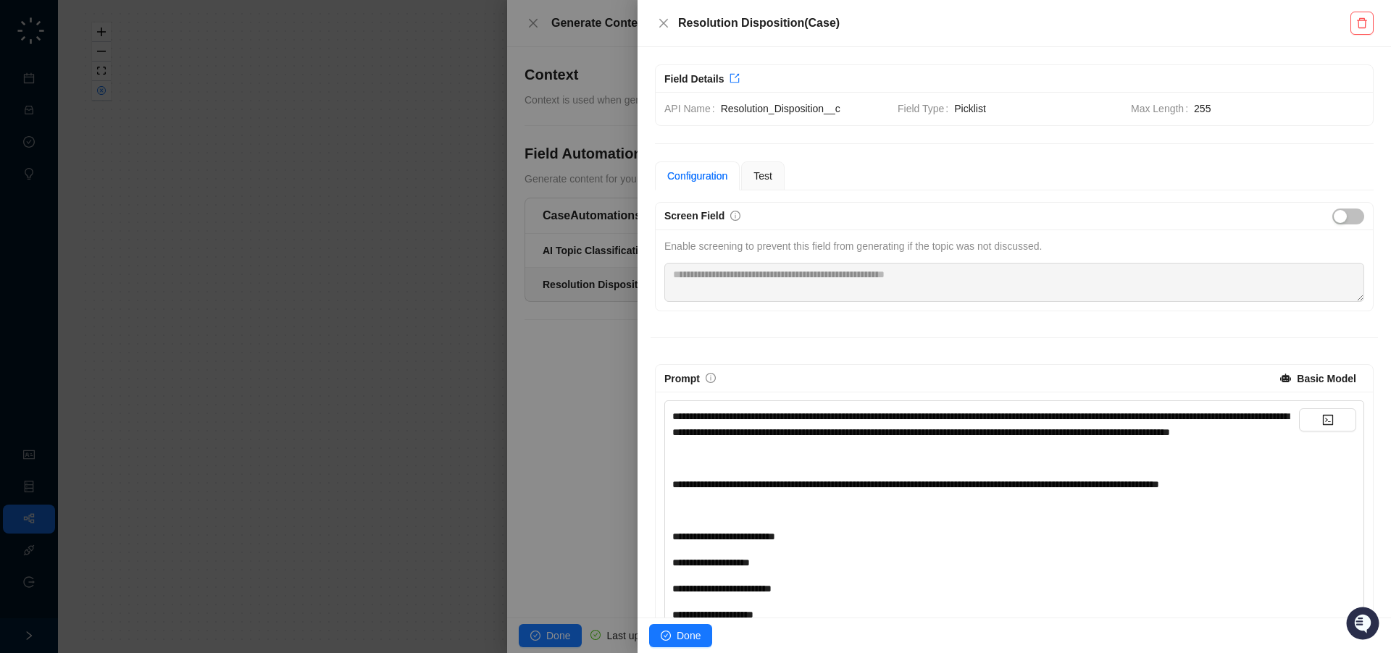
click at [706, 519] on div "﻿" at bounding box center [985, 511] width 627 height 16
click at [772, 171] on span "Test" at bounding box center [762, 176] width 19 height 12
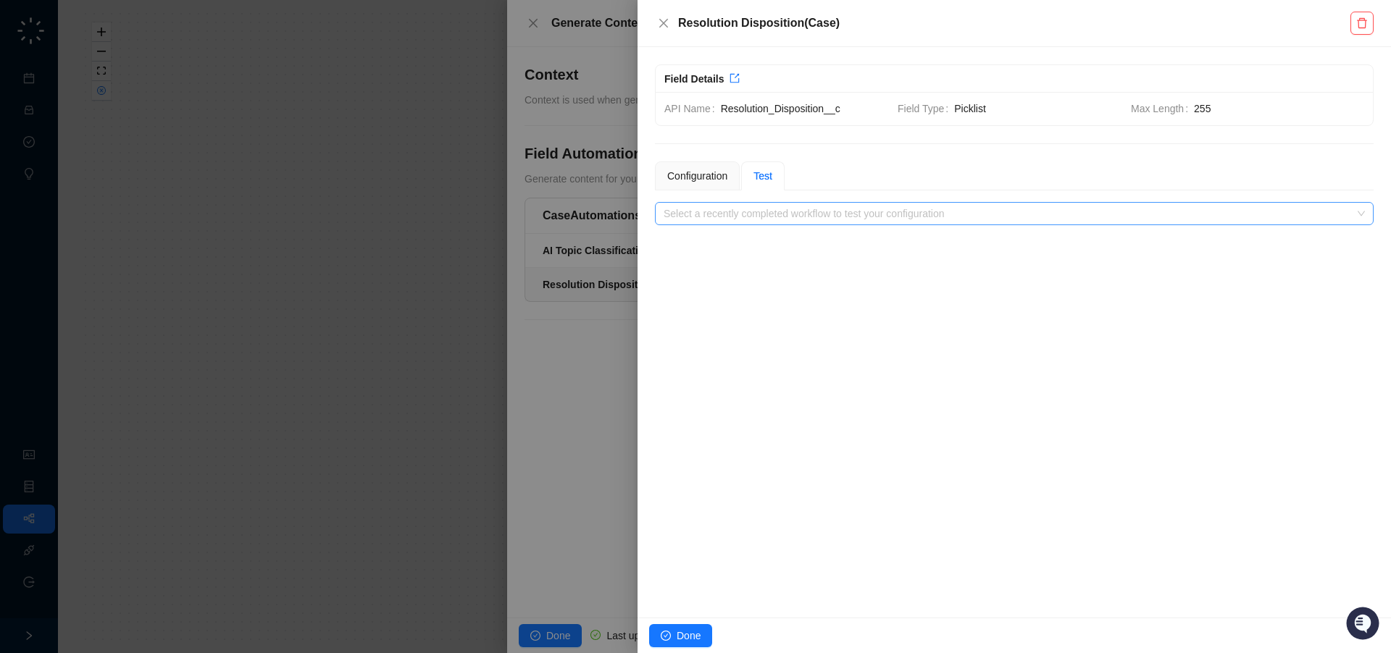
click at [839, 214] on input "search" at bounding box center [1009, 214] width 692 height 22
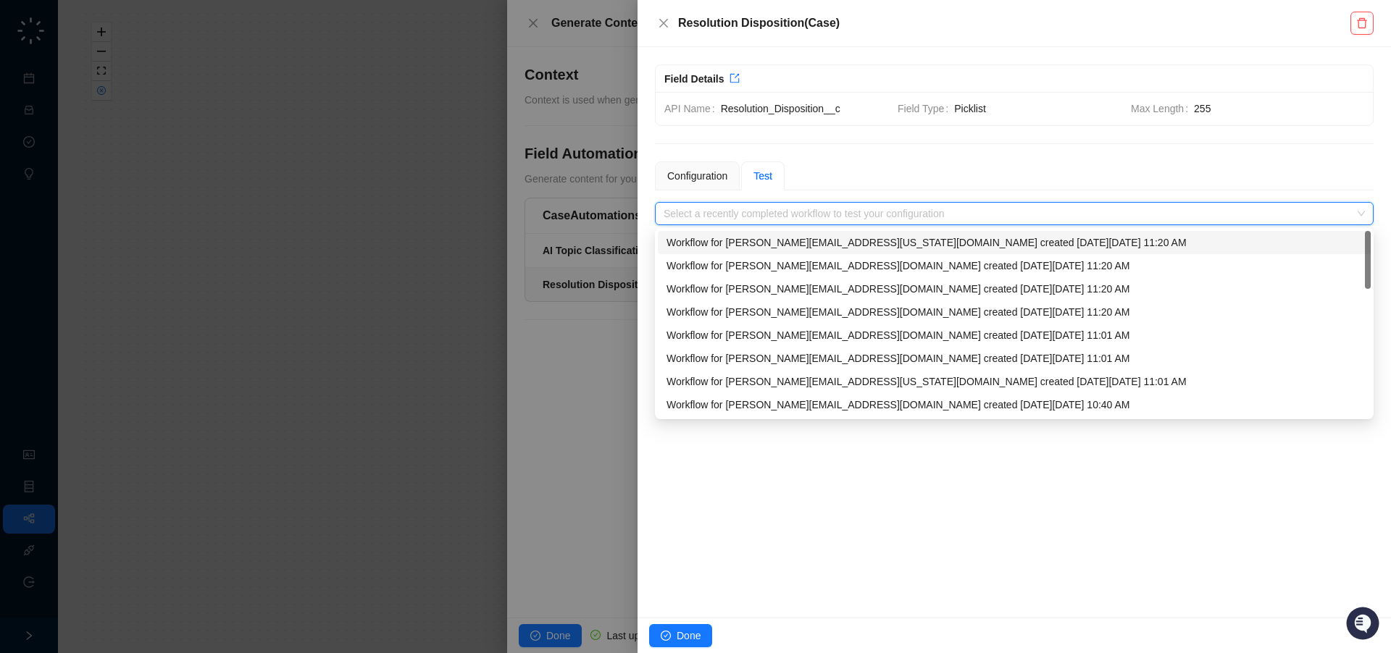
click at [852, 235] on div "Workflow for l.washington@nofraud.com created on Thursday, 10/09/25, 11:20 AM" at bounding box center [1013, 243] width 695 height 16
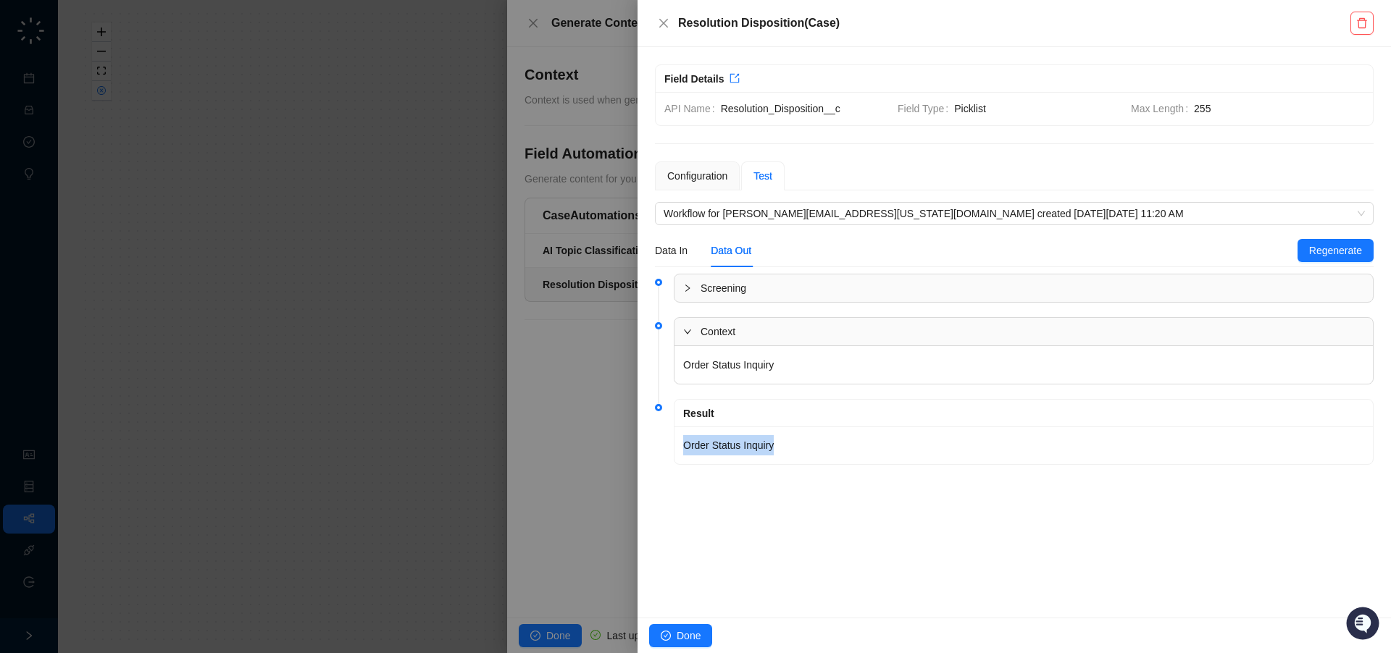
drag, startPoint x: 682, startPoint y: 453, endPoint x: 656, endPoint y: 453, distance: 25.4
click at [656, 453] on li "Result Order Status Inquiry" at bounding box center [1014, 444] width 719 height 80
copy p "Order Status Inquiry"
drag, startPoint x: 691, startPoint y: 636, endPoint x: 554, endPoint y: 621, distance: 137.7
click at [690, 636] on span "Done" at bounding box center [689, 636] width 24 height 16
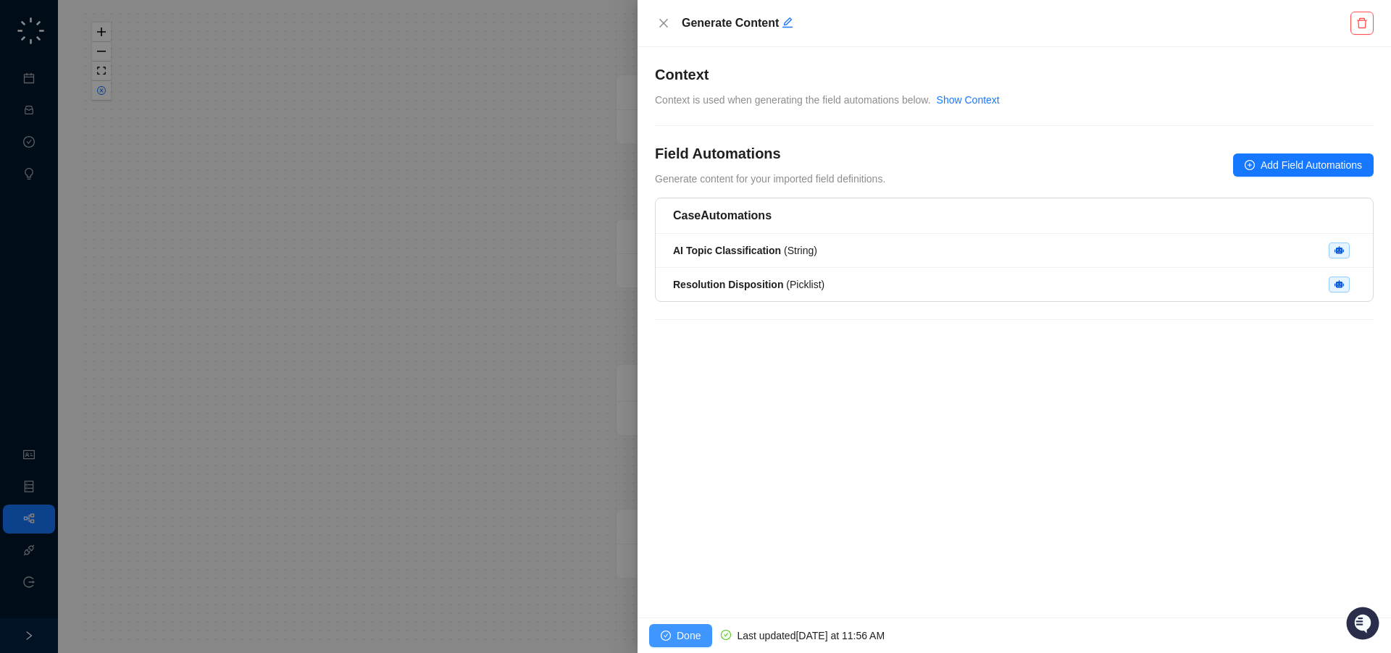
click at [687, 635] on span "Done" at bounding box center [689, 636] width 24 height 16
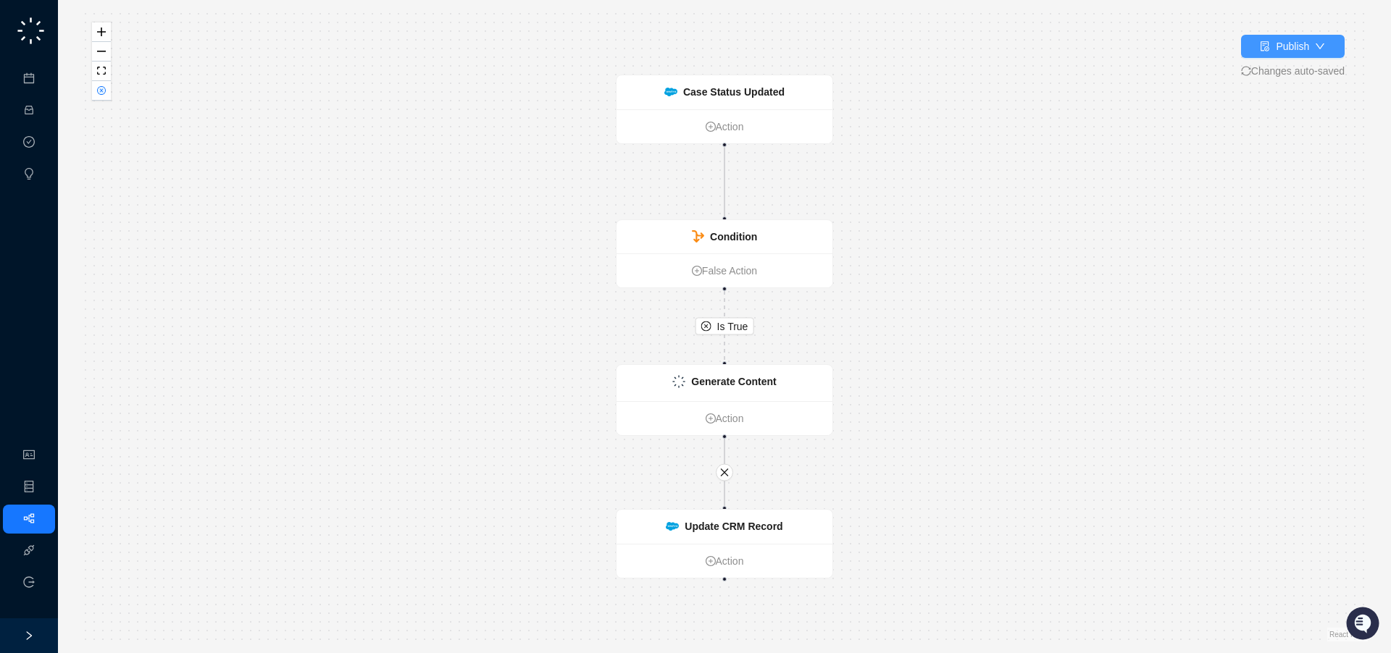
click at [1315, 46] on icon "down" at bounding box center [1319, 46] width 9 height 6
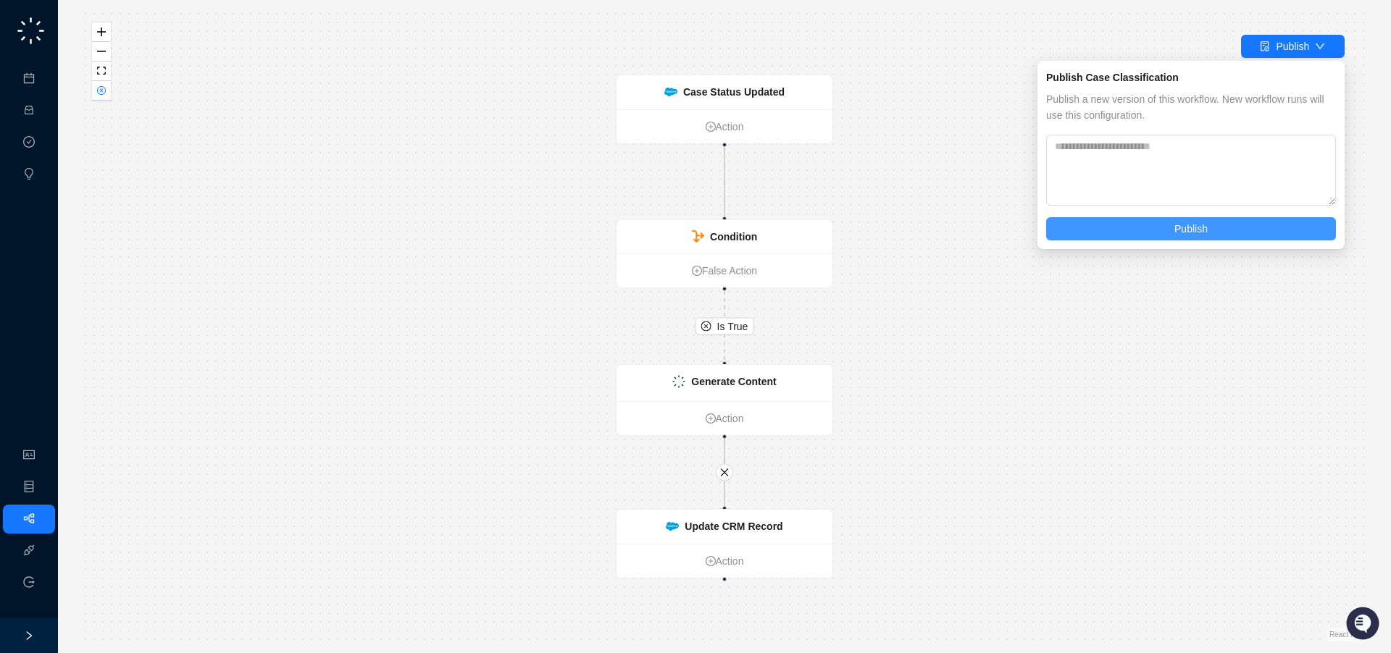
click at [1180, 231] on span "Publish" at bounding box center [1190, 229] width 33 height 16
